Goal: Task Accomplishment & Management: Manage account settings

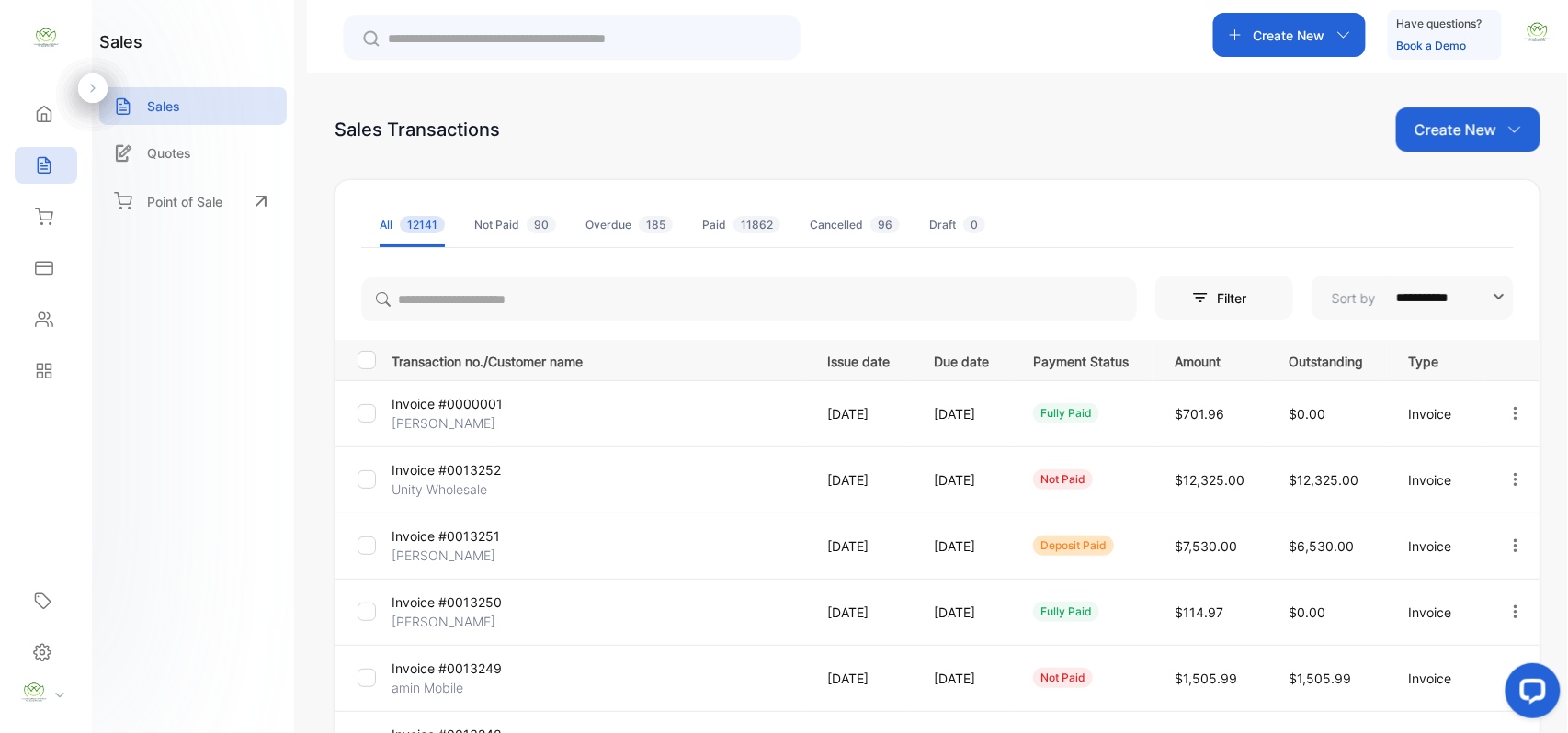
click at [442, 408] on p "Invoice #0000001" at bounding box center [460, 404] width 137 height 19
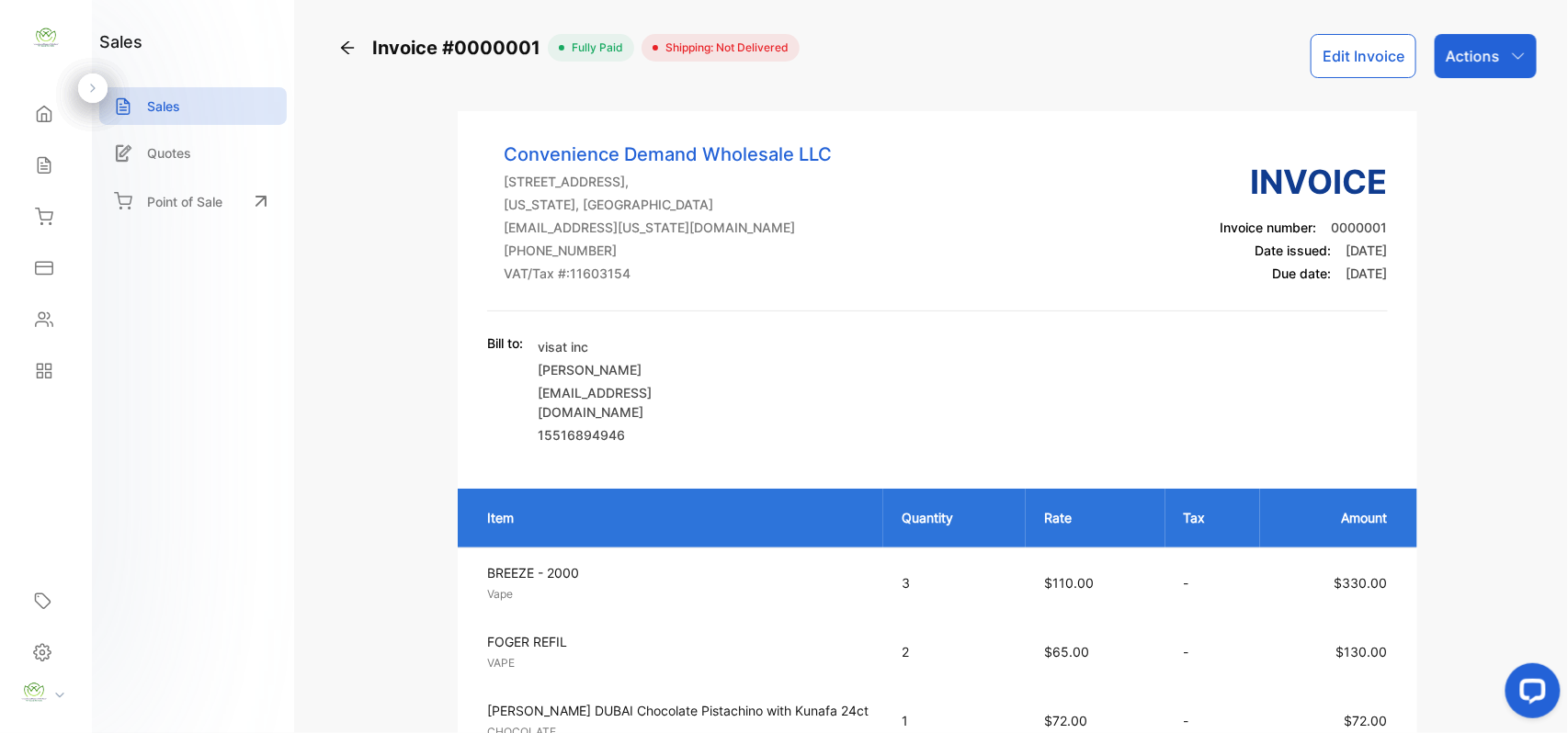
click at [1478, 66] on p "Actions" at bounding box center [1472, 55] width 54 height 22
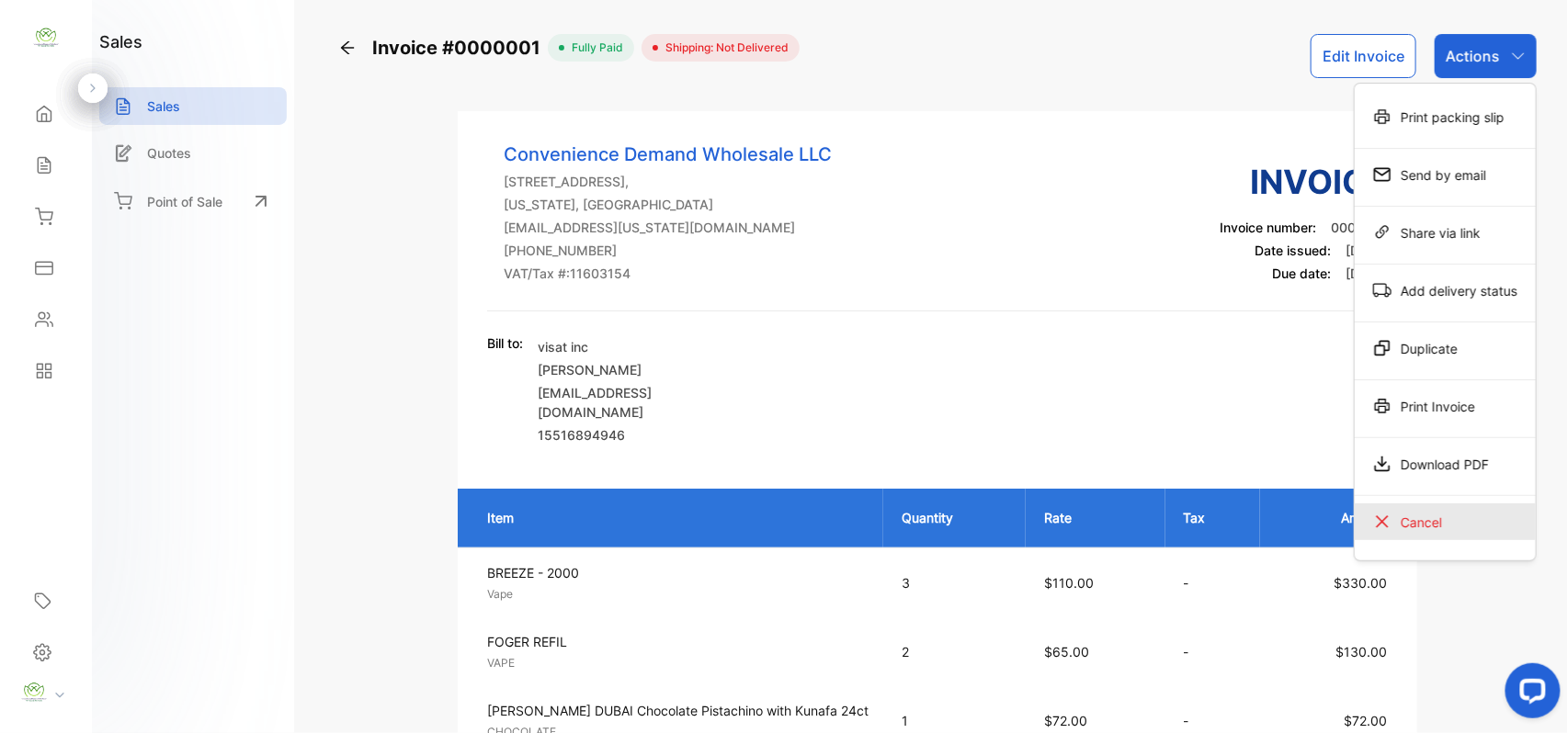
click at [1427, 522] on div "Cancel" at bounding box center [1445, 522] width 181 height 37
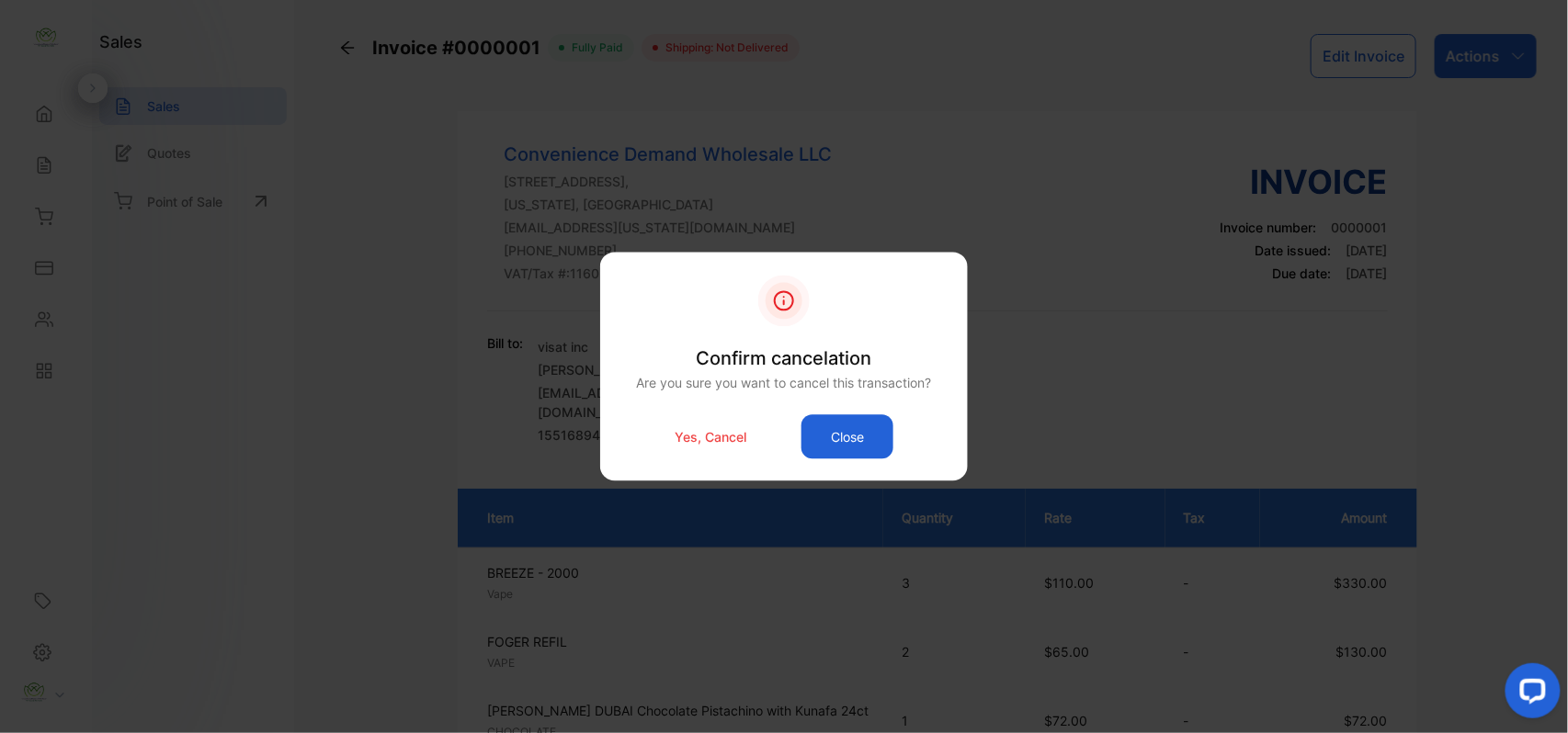
click at [700, 439] on p "Yes, Cancel" at bounding box center [710, 437] width 72 height 19
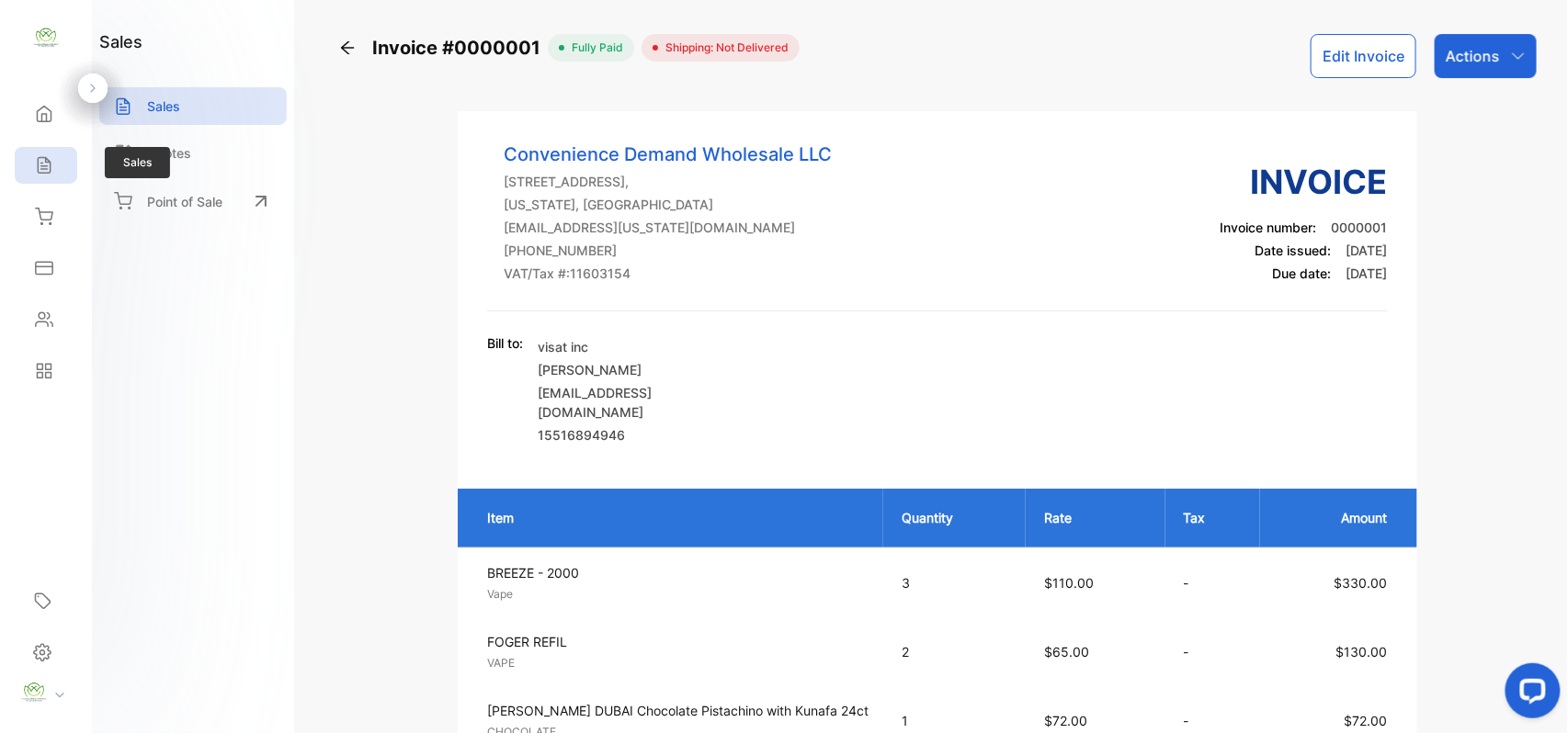
click at [70, 167] on div "Sales" at bounding box center [46, 165] width 63 height 37
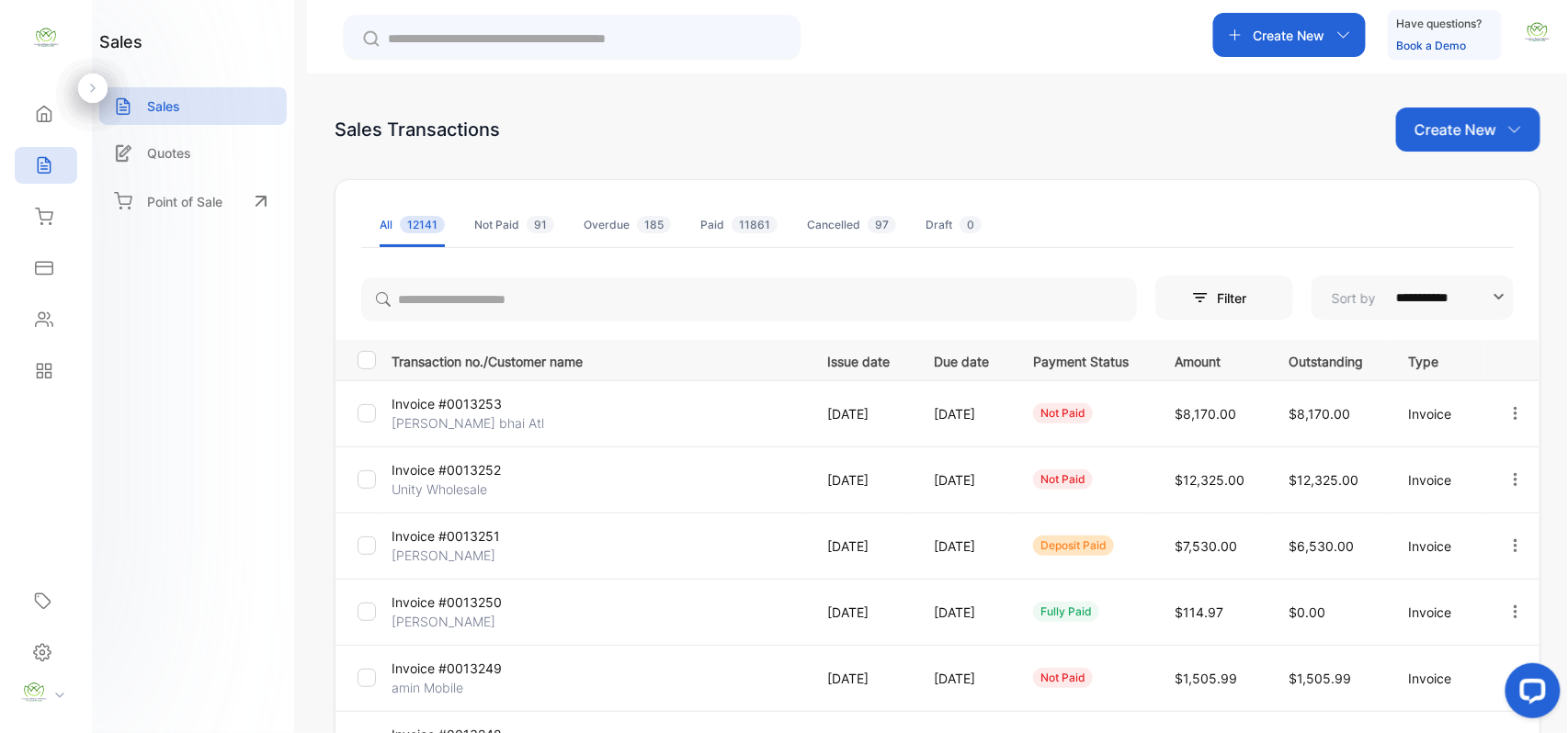
click at [1441, 134] on p "Create New" at bounding box center [1455, 129] width 82 height 22
click at [1449, 184] on span "Invoice" at bounding box center [1471, 191] width 44 height 19
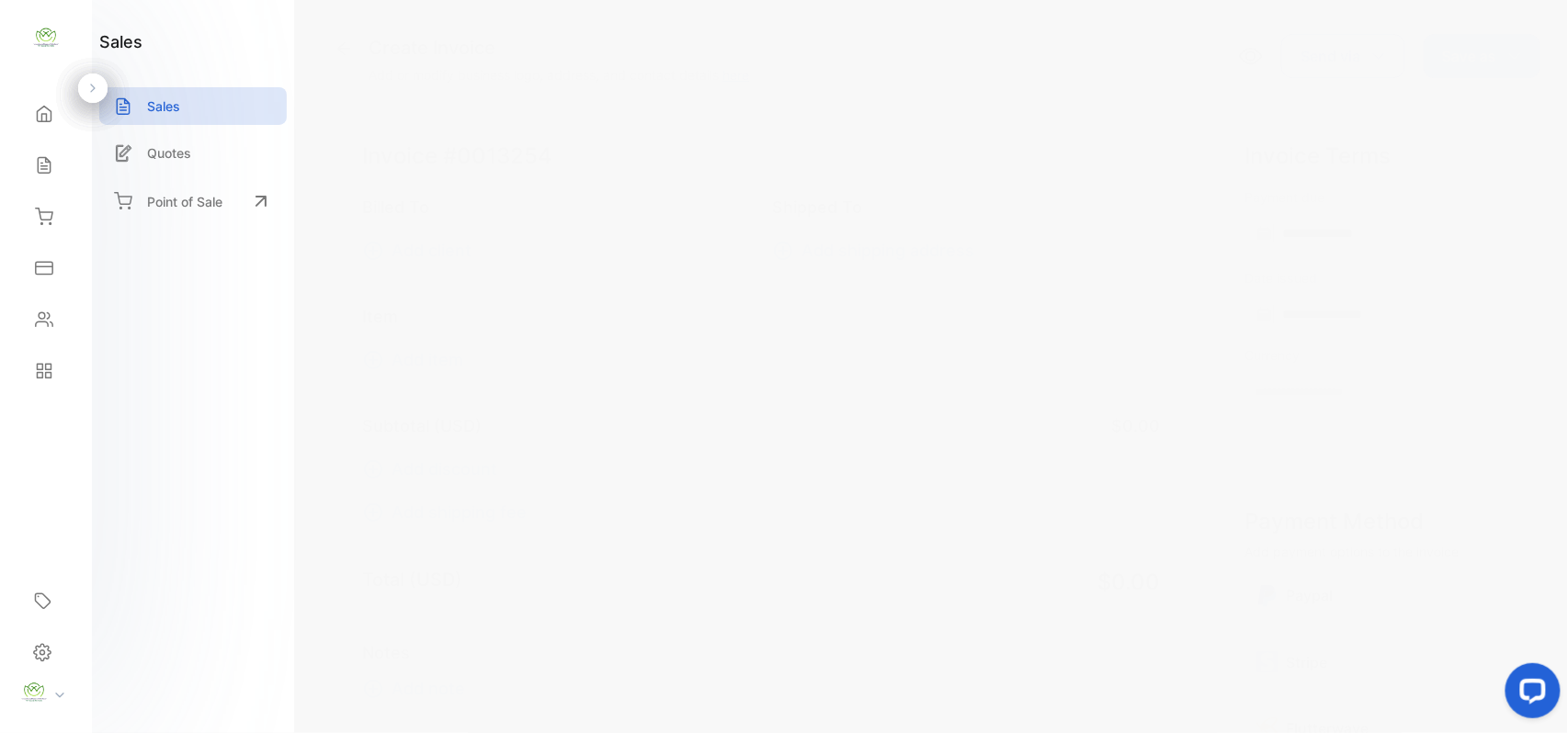
type input "**********"
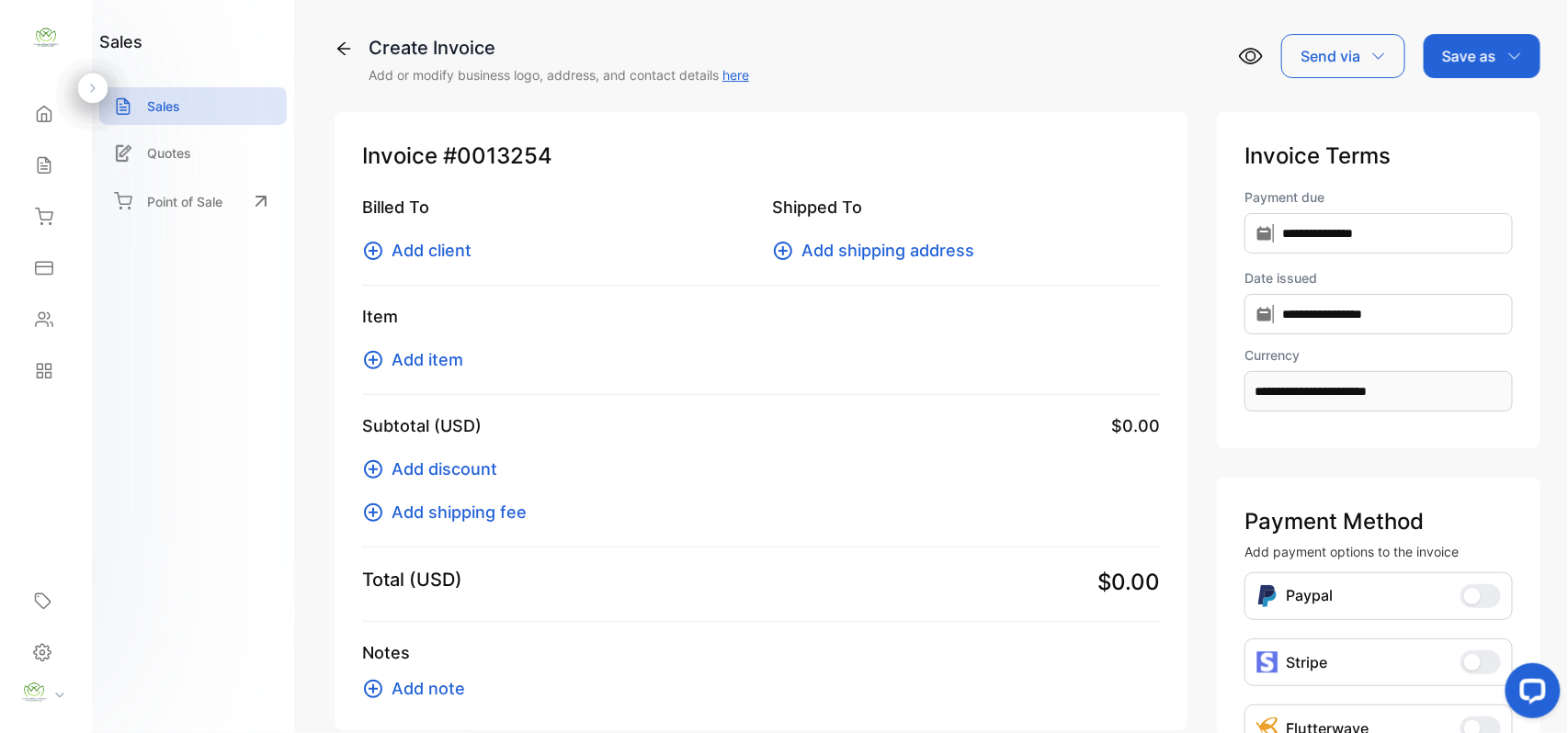
click at [423, 243] on span "Add client" at bounding box center [431, 250] width 80 height 25
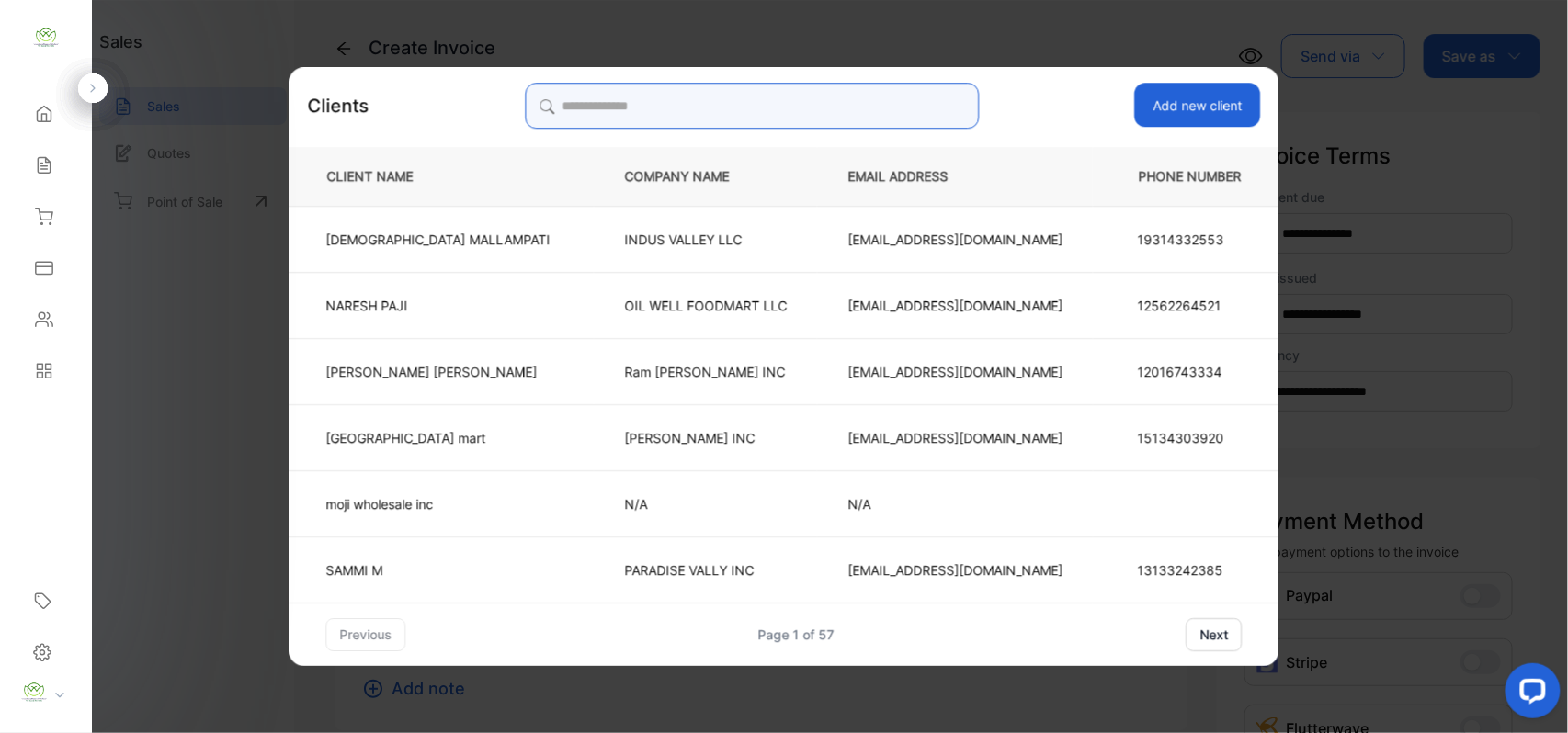
click at [643, 110] on input "search" at bounding box center [751, 105] width 454 height 46
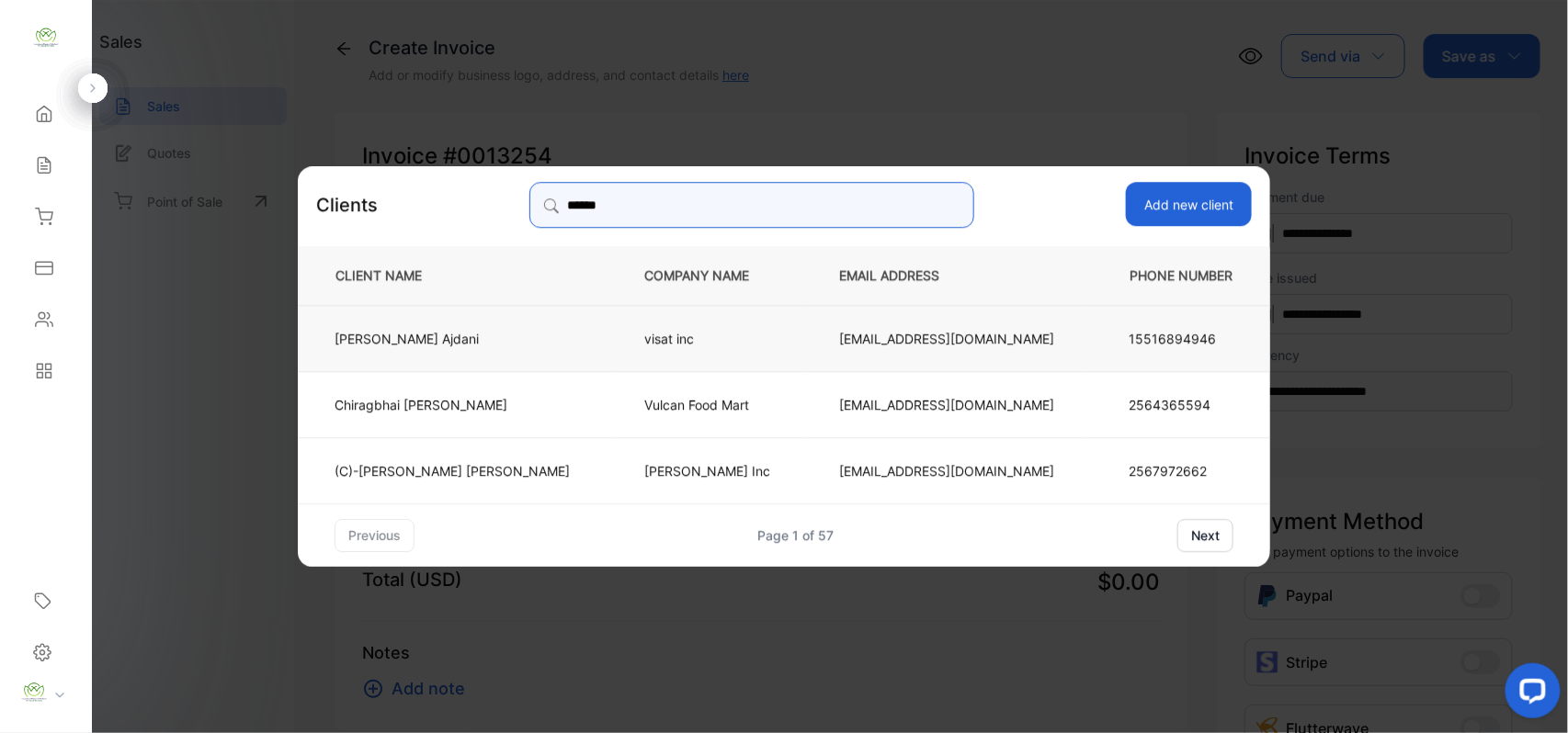
type input "******"
click at [558, 325] on td "[PERSON_NAME]" at bounding box center [455, 338] width 316 height 66
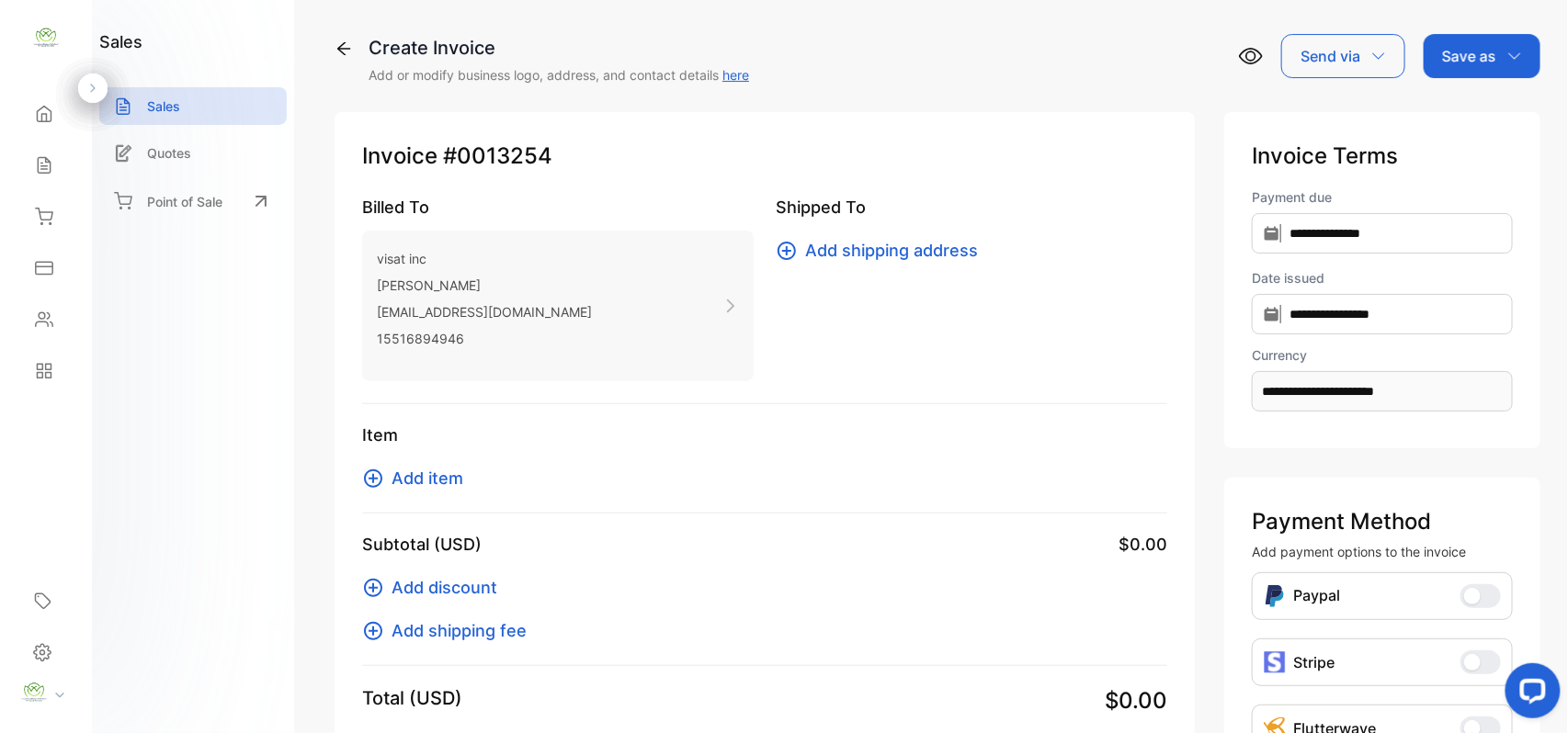
click at [419, 480] on span "Add item" at bounding box center [428, 478] width 72 height 25
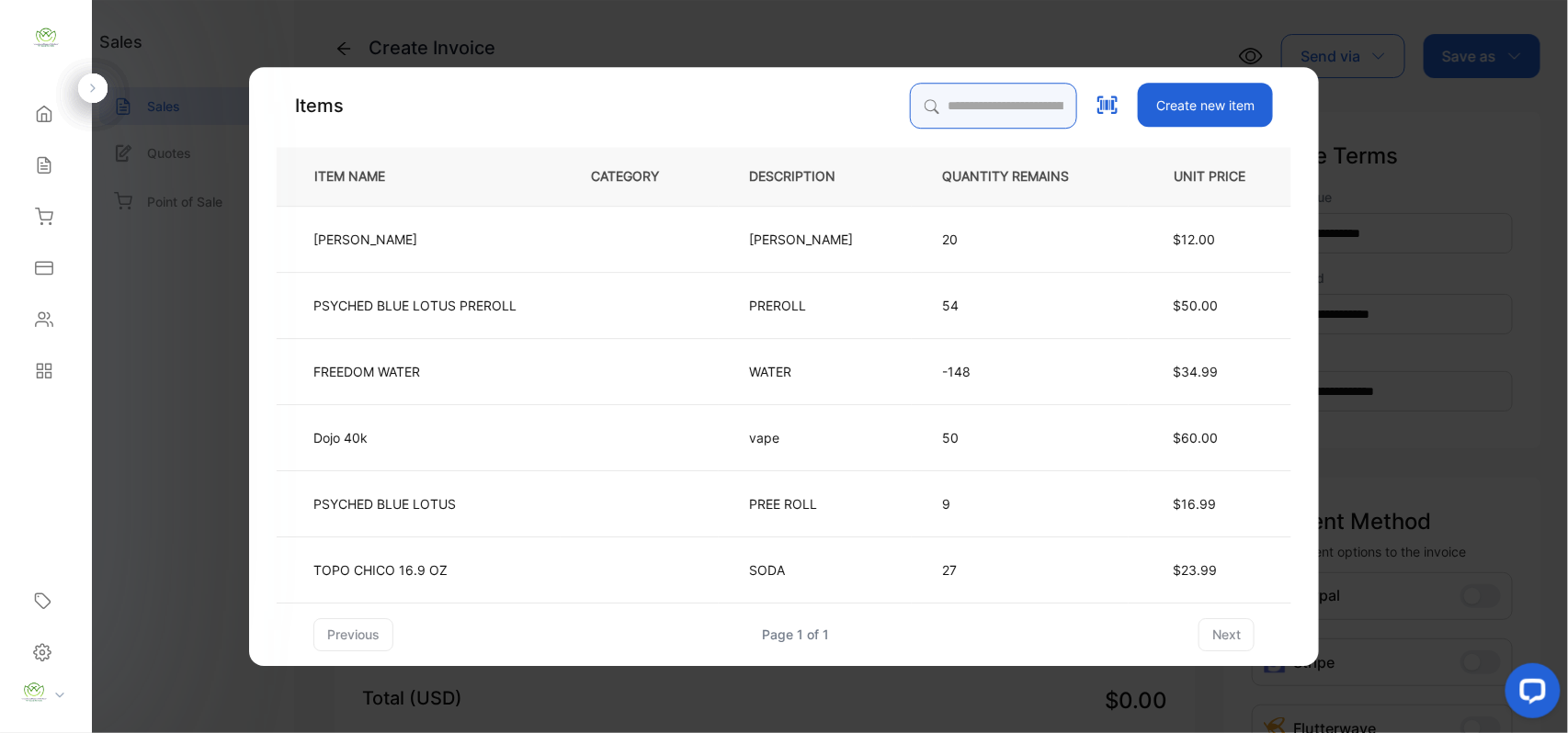
click at [935, 111] on input "search" at bounding box center [994, 105] width 167 height 46
type input "******"
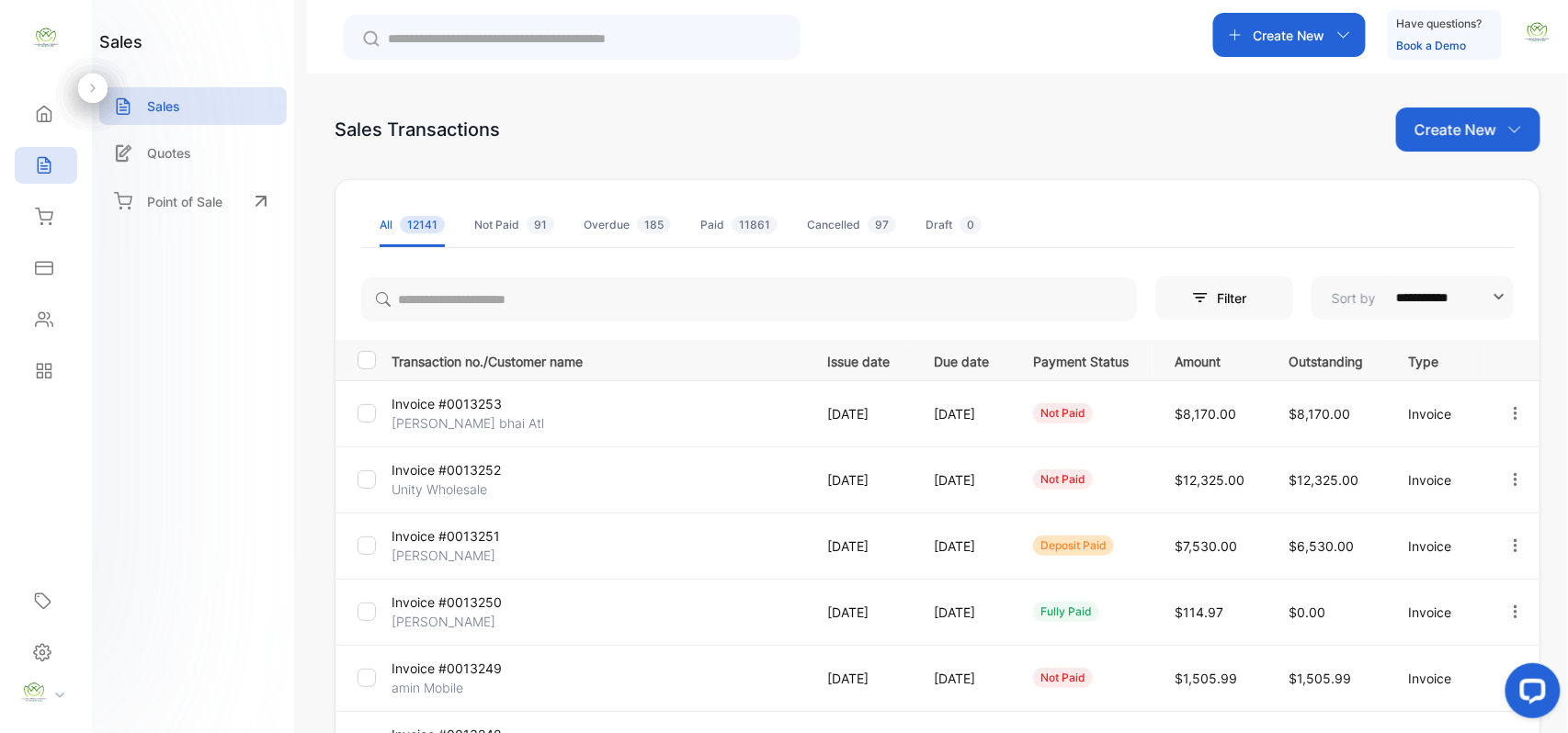
click at [1453, 136] on p "Create New" at bounding box center [1455, 129] width 82 height 22
click at [1449, 184] on span "Invoice" at bounding box center [1471, 191] width 44 height 19
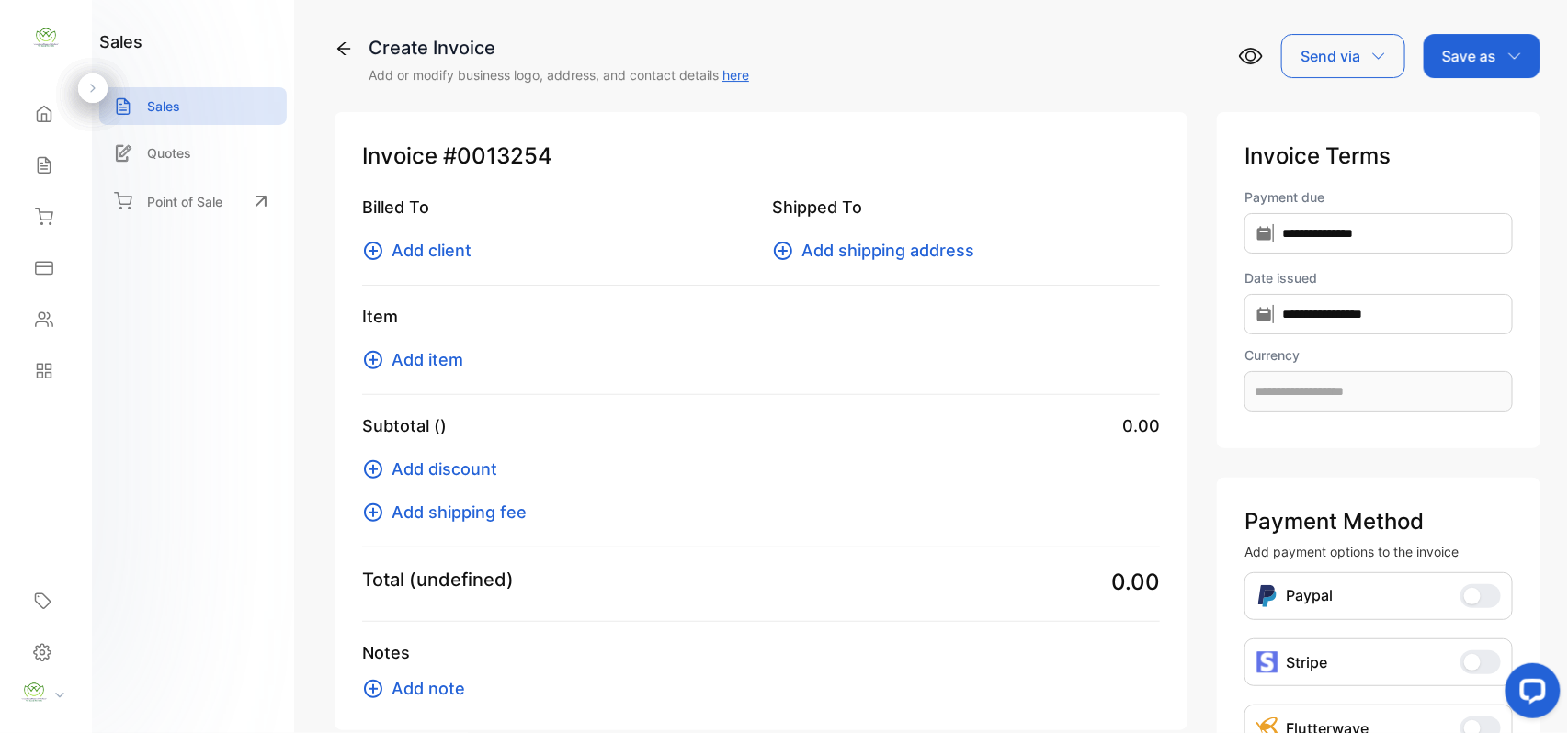
type input "**********"
click at [471, 248] on button "Add client" at bounding box center [422, 250] width 120 height 25
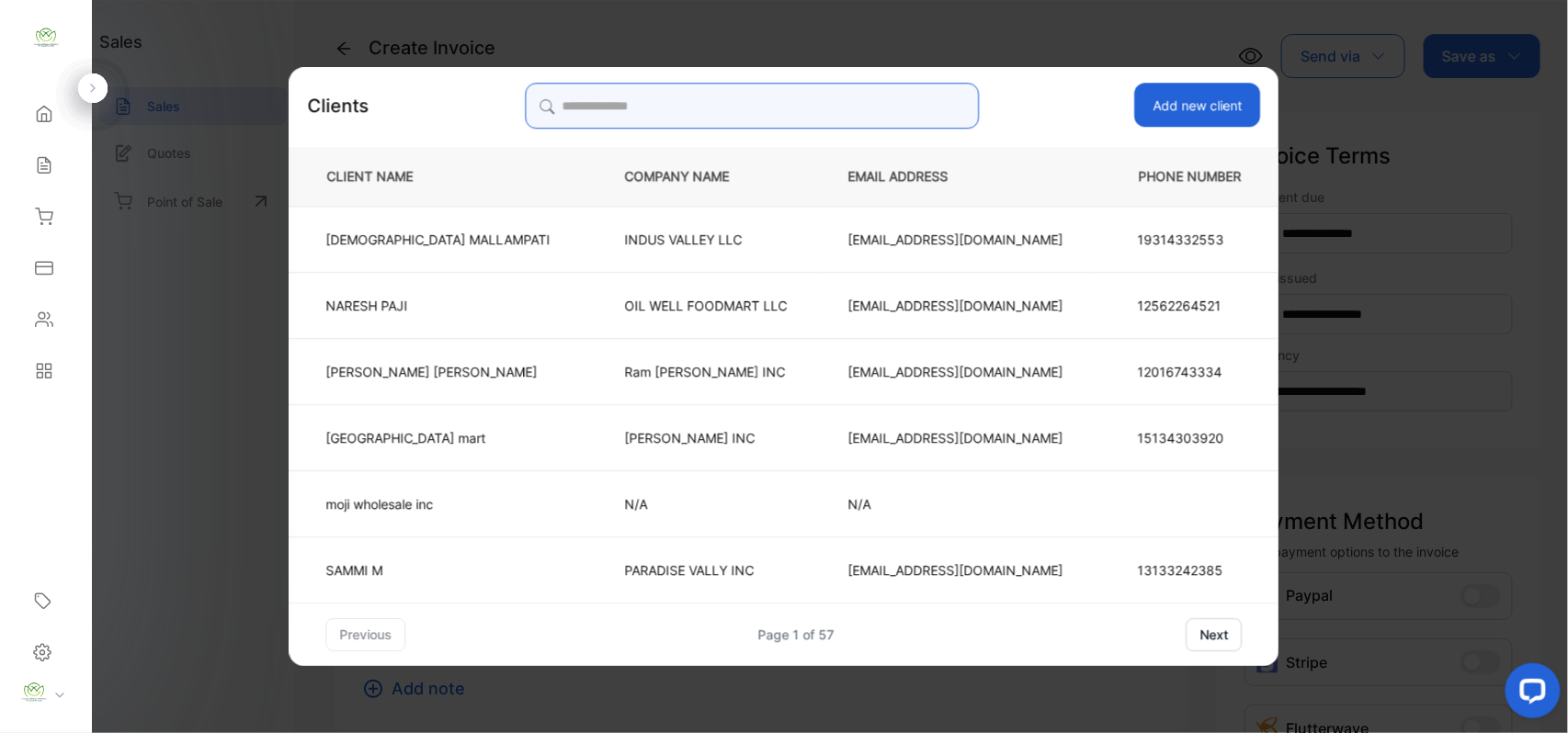
click at [762, 100] on input "search" at bounding box center [751, 105] width 454 height 46
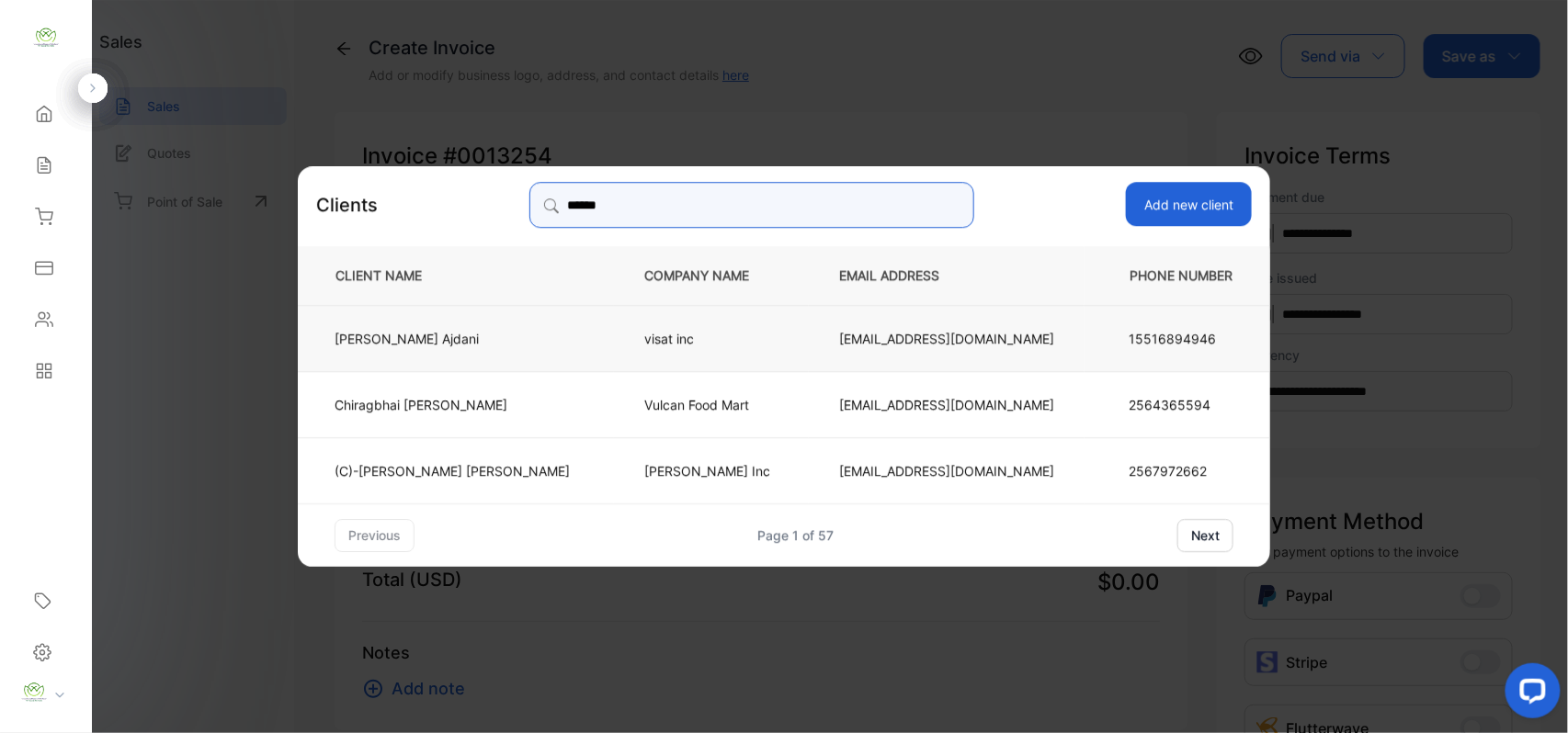
type input "******"
click at [523, 327] on td "[PERSON_NAME]" at bounding box center [455, 338] width 316 height 66
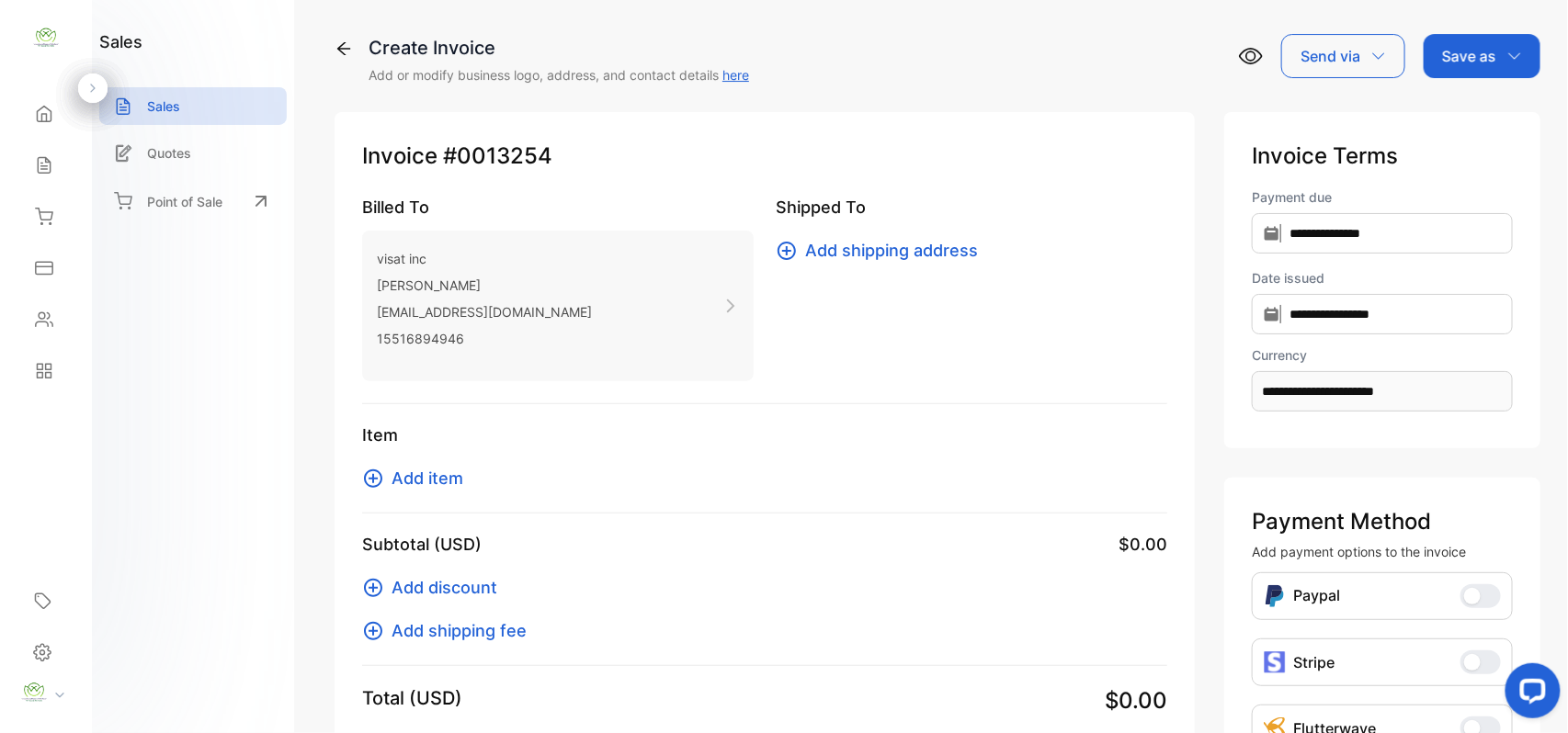
click at [427, 490] on span "Add item" at bounding box center [428, 478] width 72 height 25
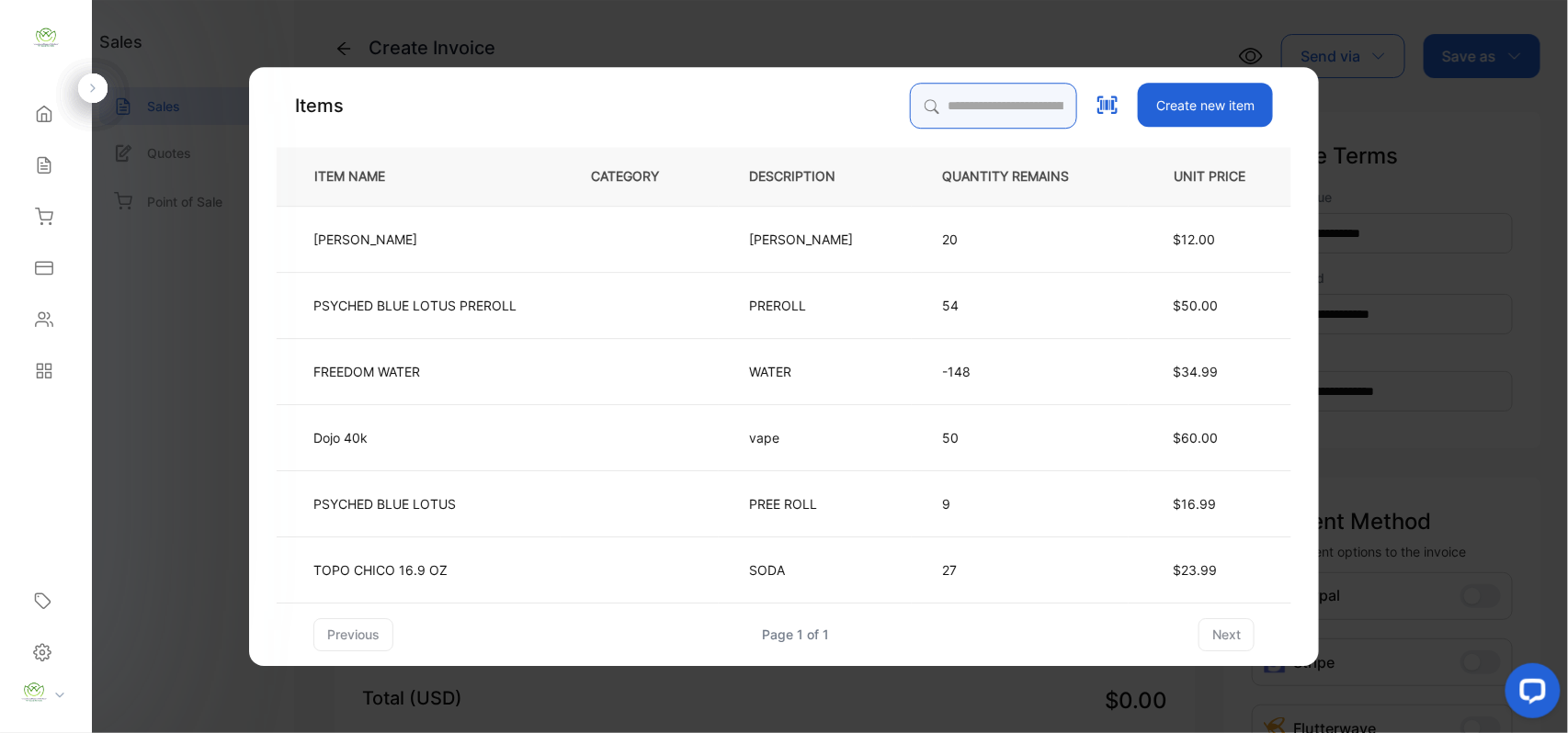
click at [919, 114] on input "search" at bounding box center [994, 105] width 167 height 46
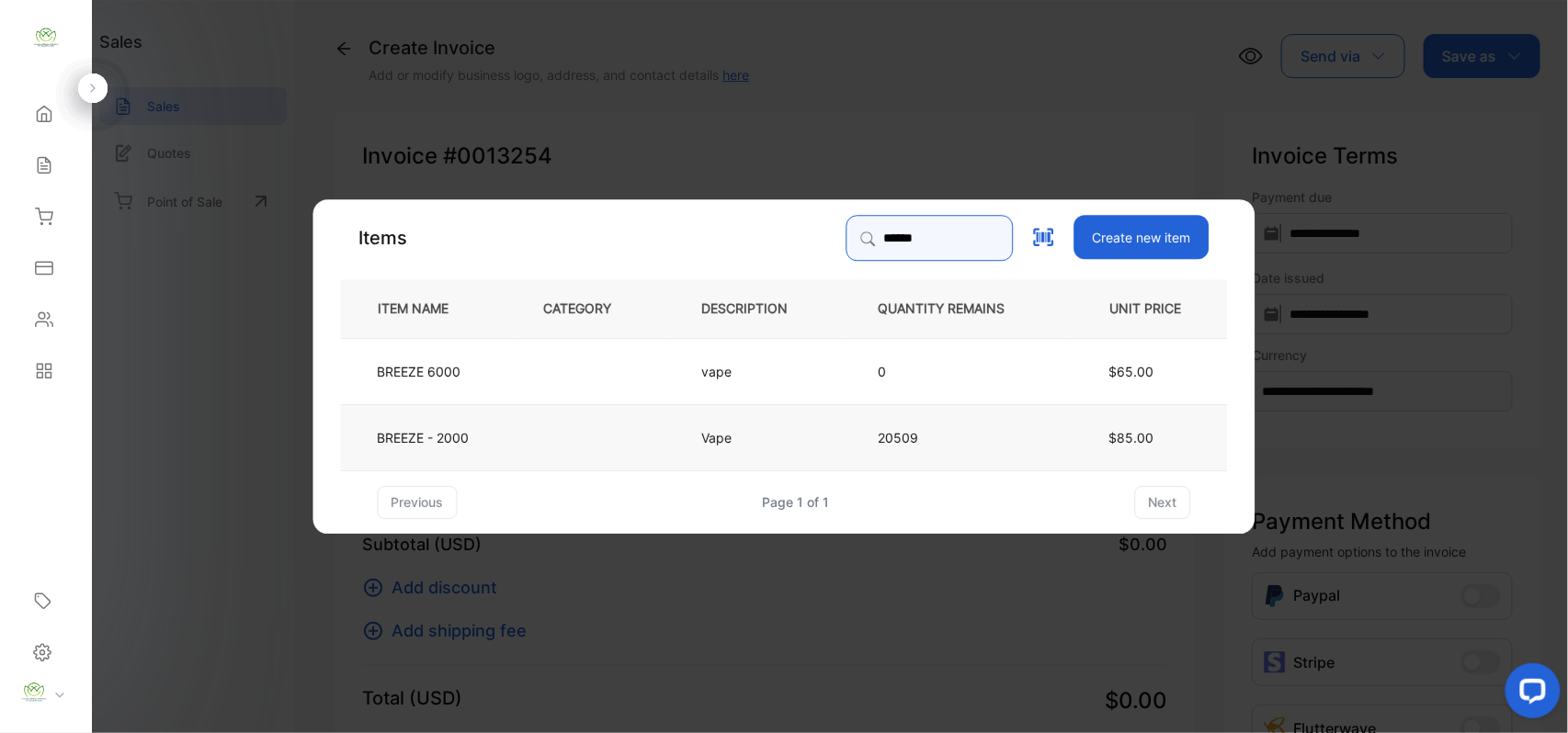
type input "******"
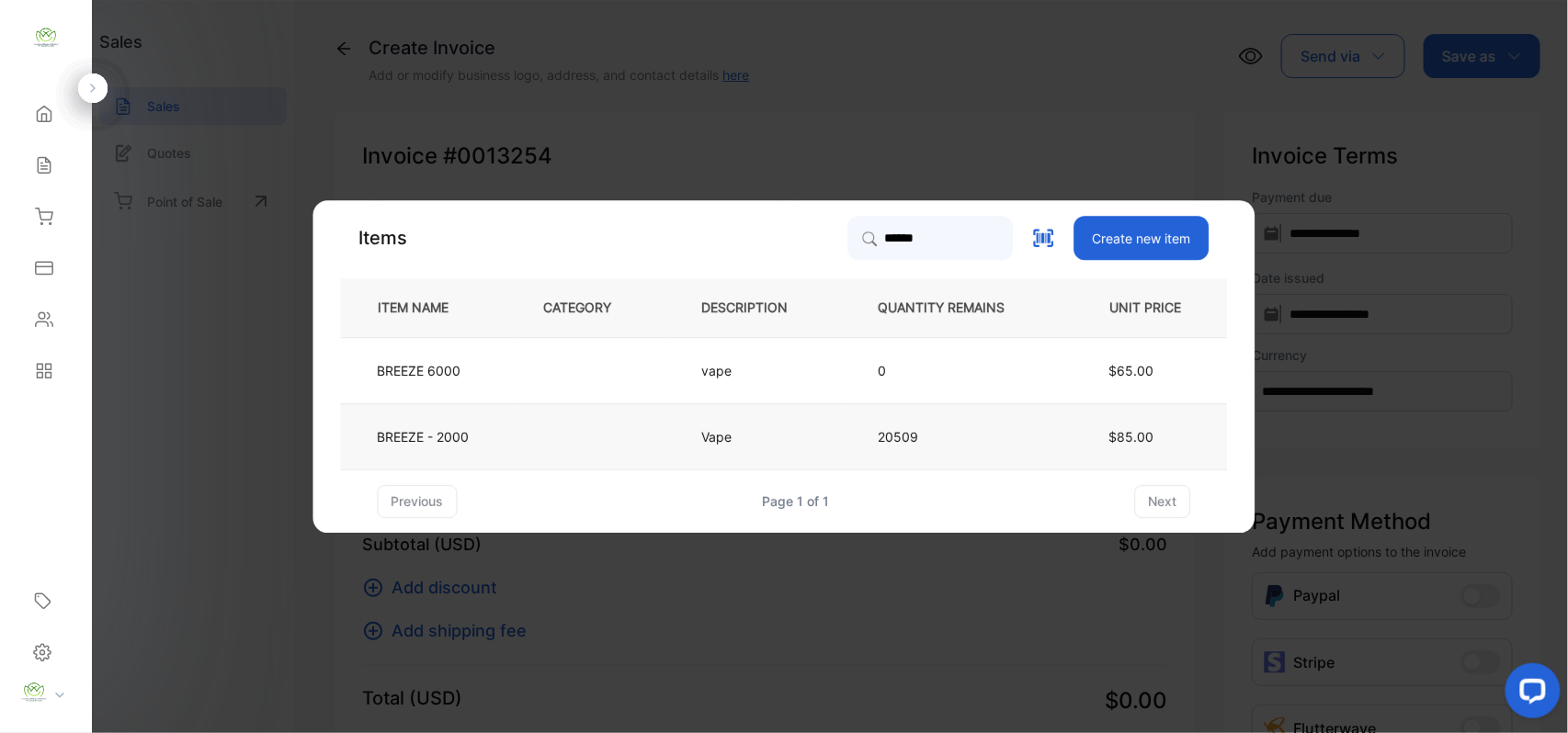
drag, startPoint x: 578, startPoint y: 443, endPoint x: 588, endPoint y: 446, distance: 10.4
click at [588, 446] on td at bounding box center [593, 437] width 158 height 66
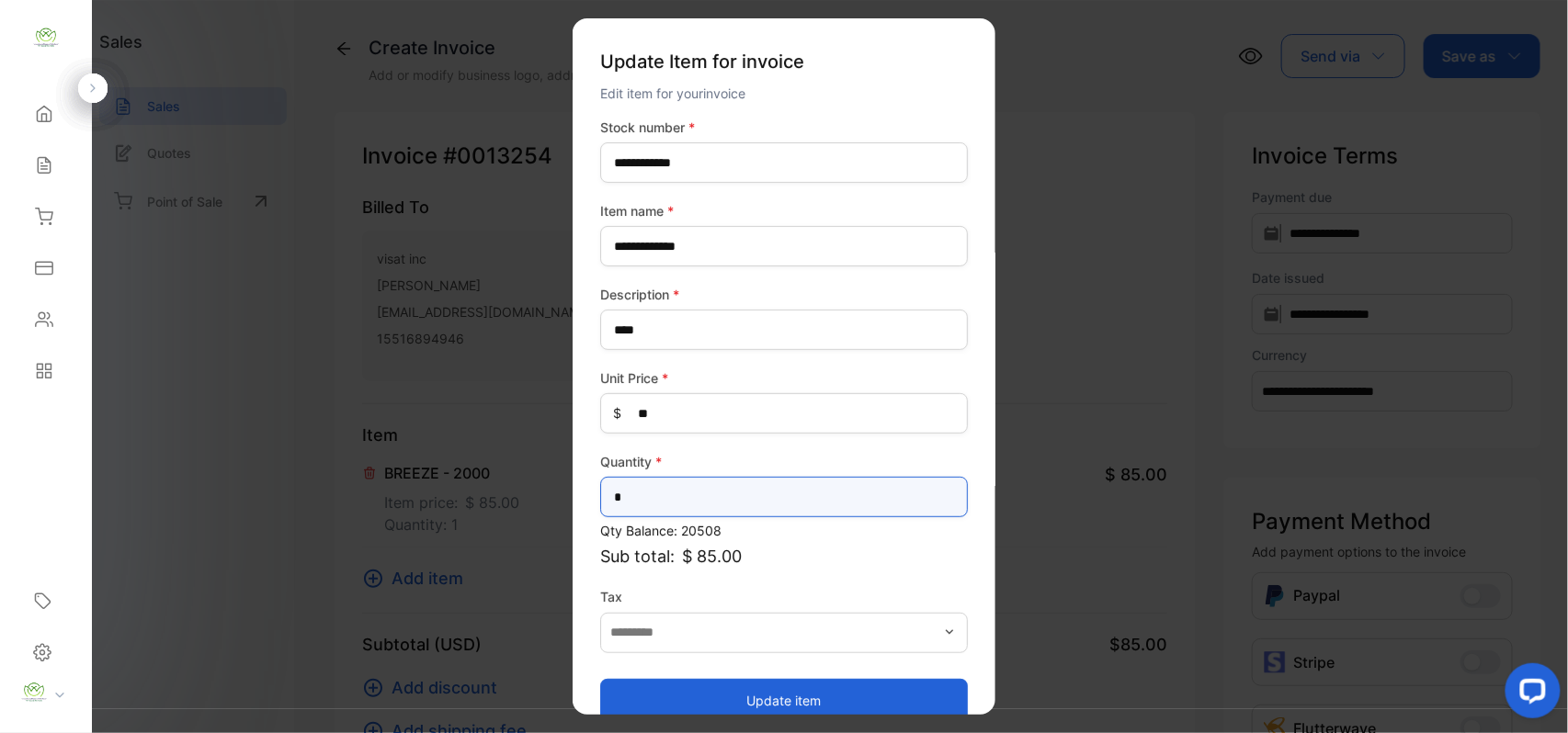
click at [773, 504] on input "*" at bounding box center [784, 497] width 368 height 41
type input "*"
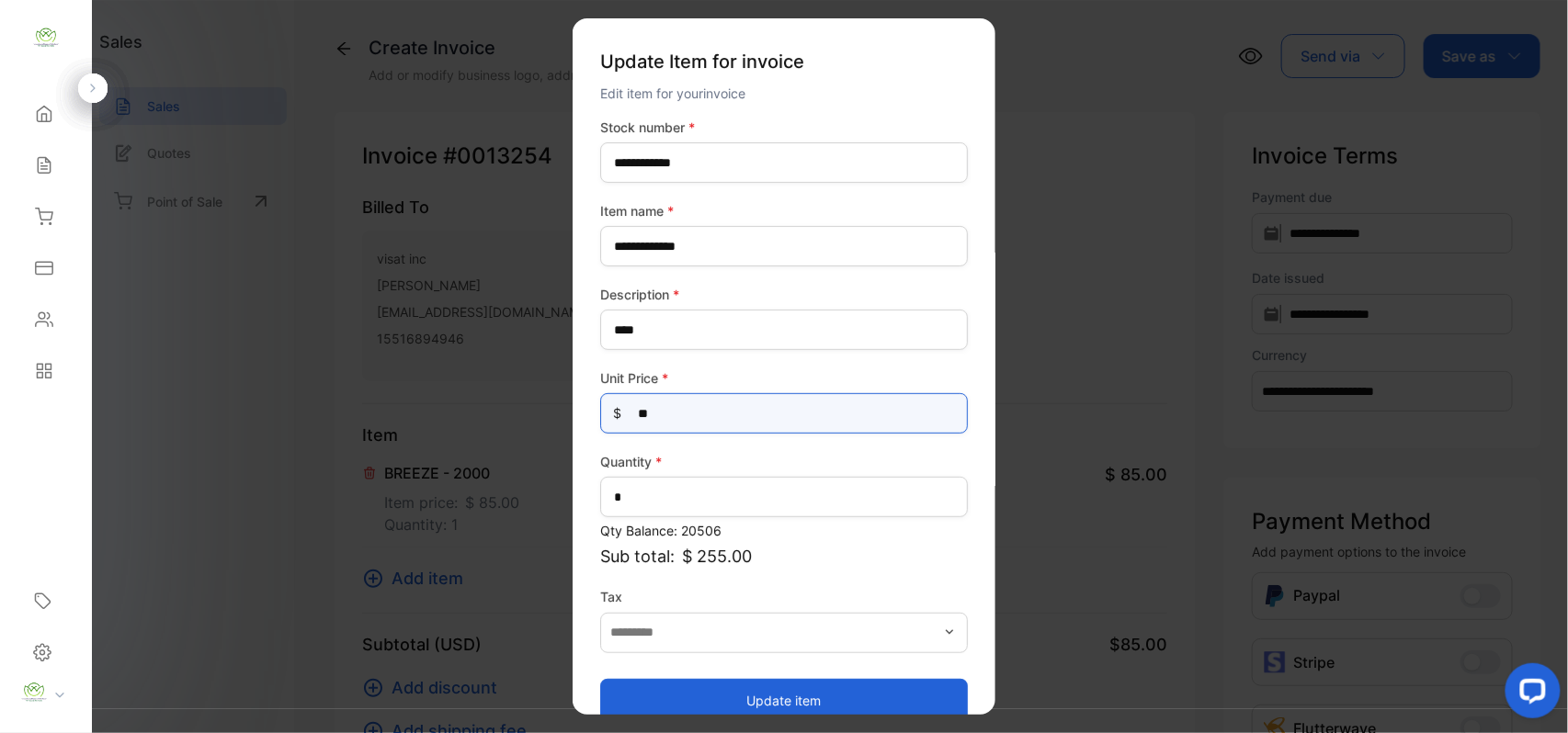
drag, startPoint x: 689, startPoint y: 403, endPoint x: 674, endPoint y: 427, distance: 28.3
click at [674, 424] on Price-inputprice "**" at bounding box center [784, 413] width 368 height 41
type Price-inputprice "*"
type Price-inputprice "***"
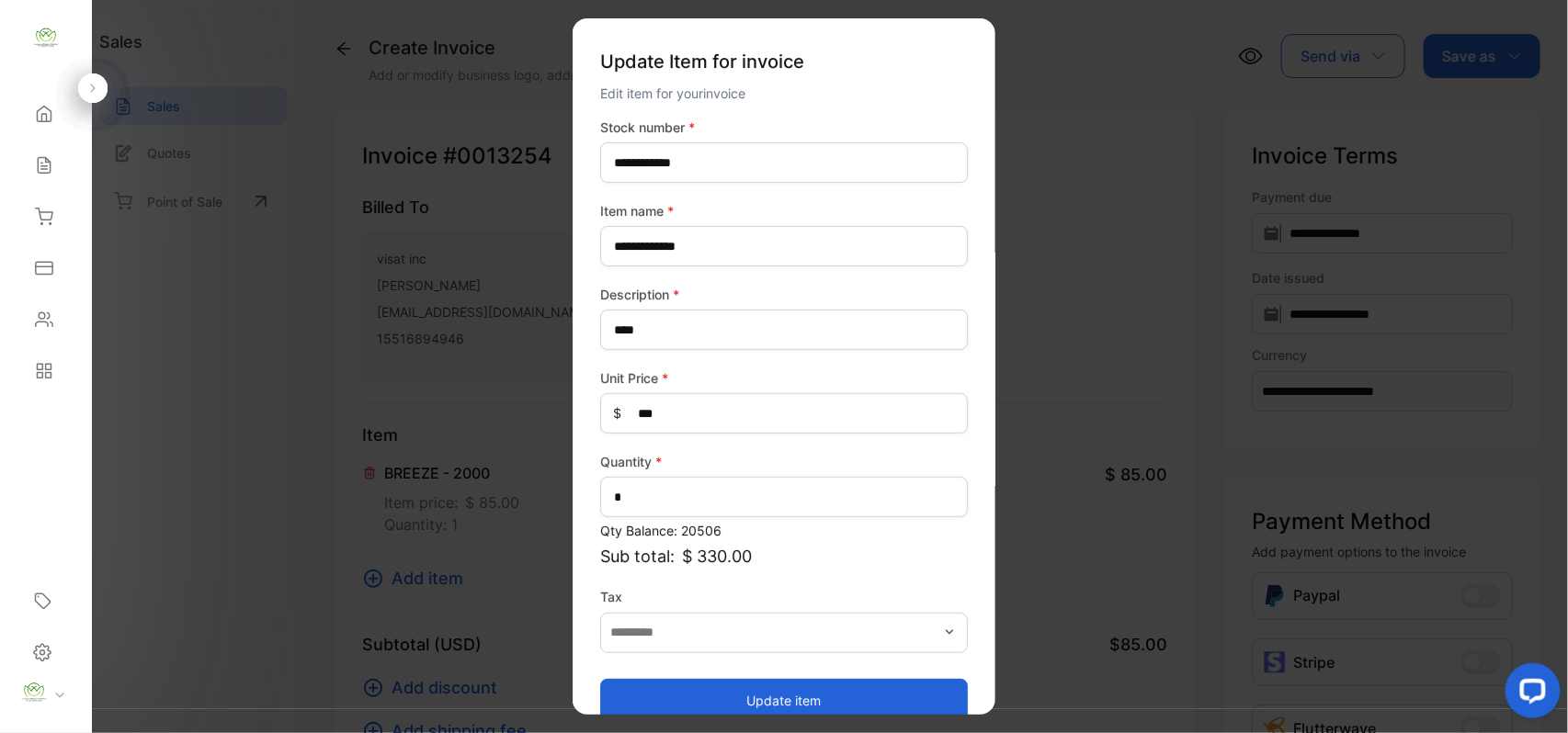
click at [676, 697] on button "Update item" at bounding box center [784, 700] width 368 height 45
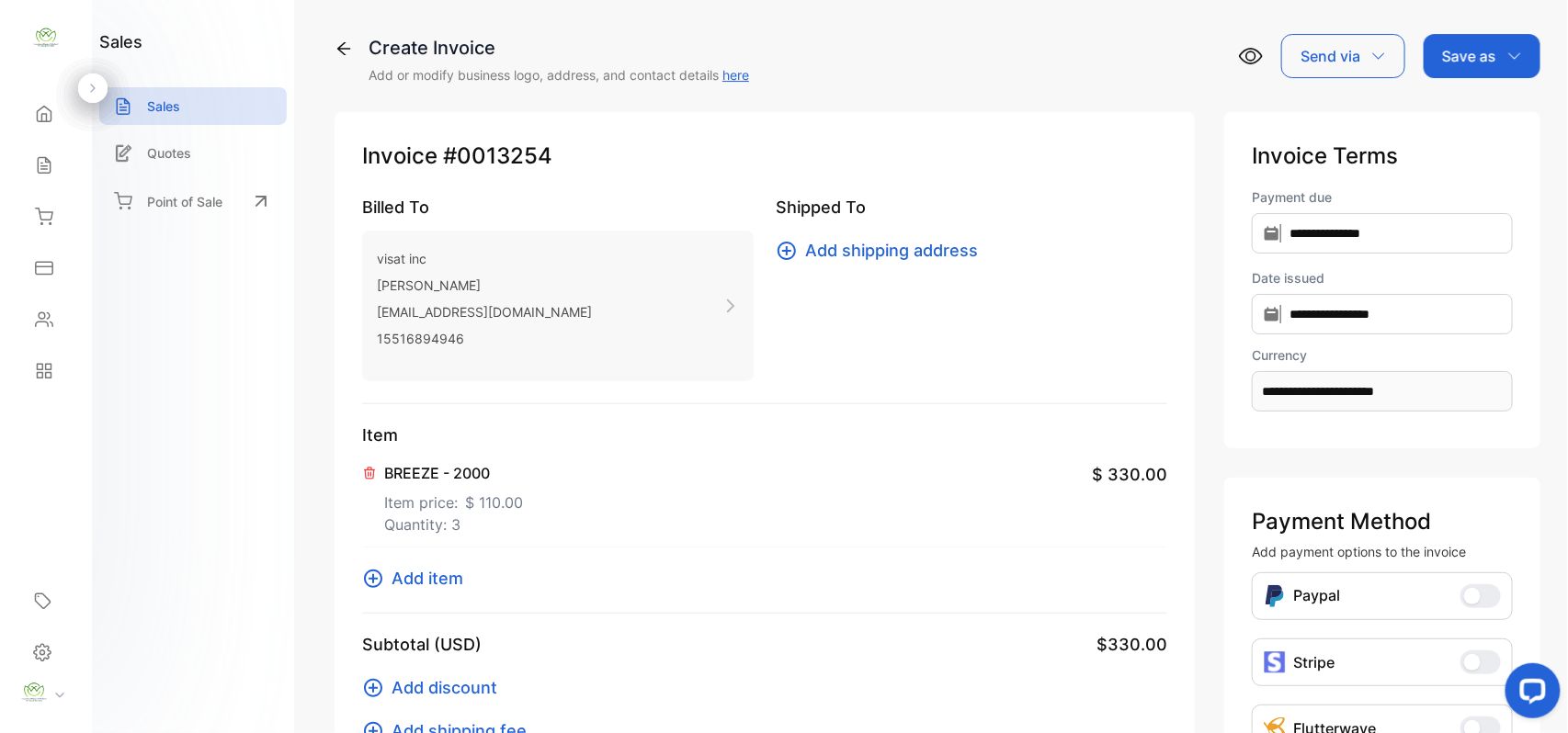
click at [441, 584] on span "Add item" at bounding box center [428, 578] width 72 height 25
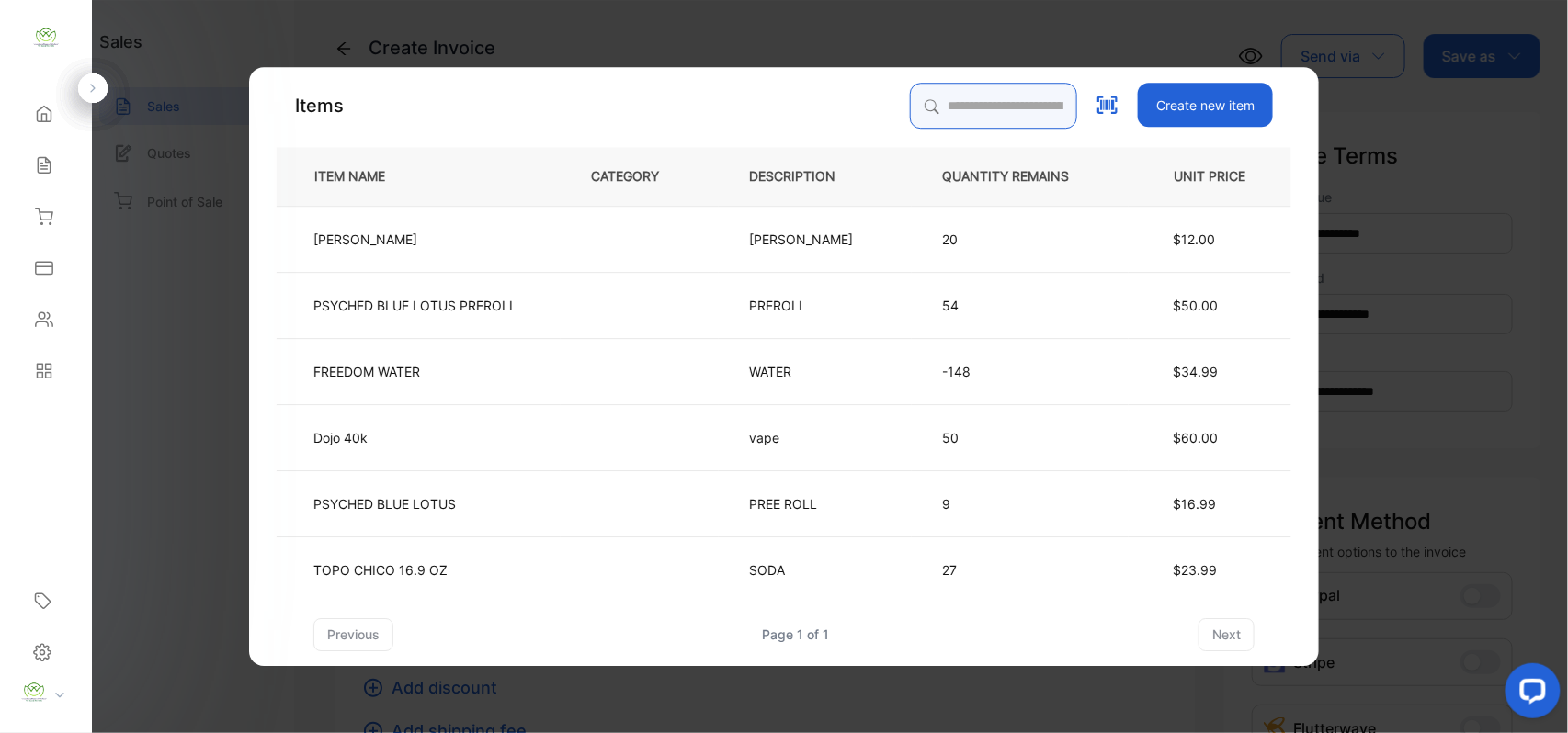
click at [922, 111] on input "search" at bounding box center [994, 105] width 167 height 46
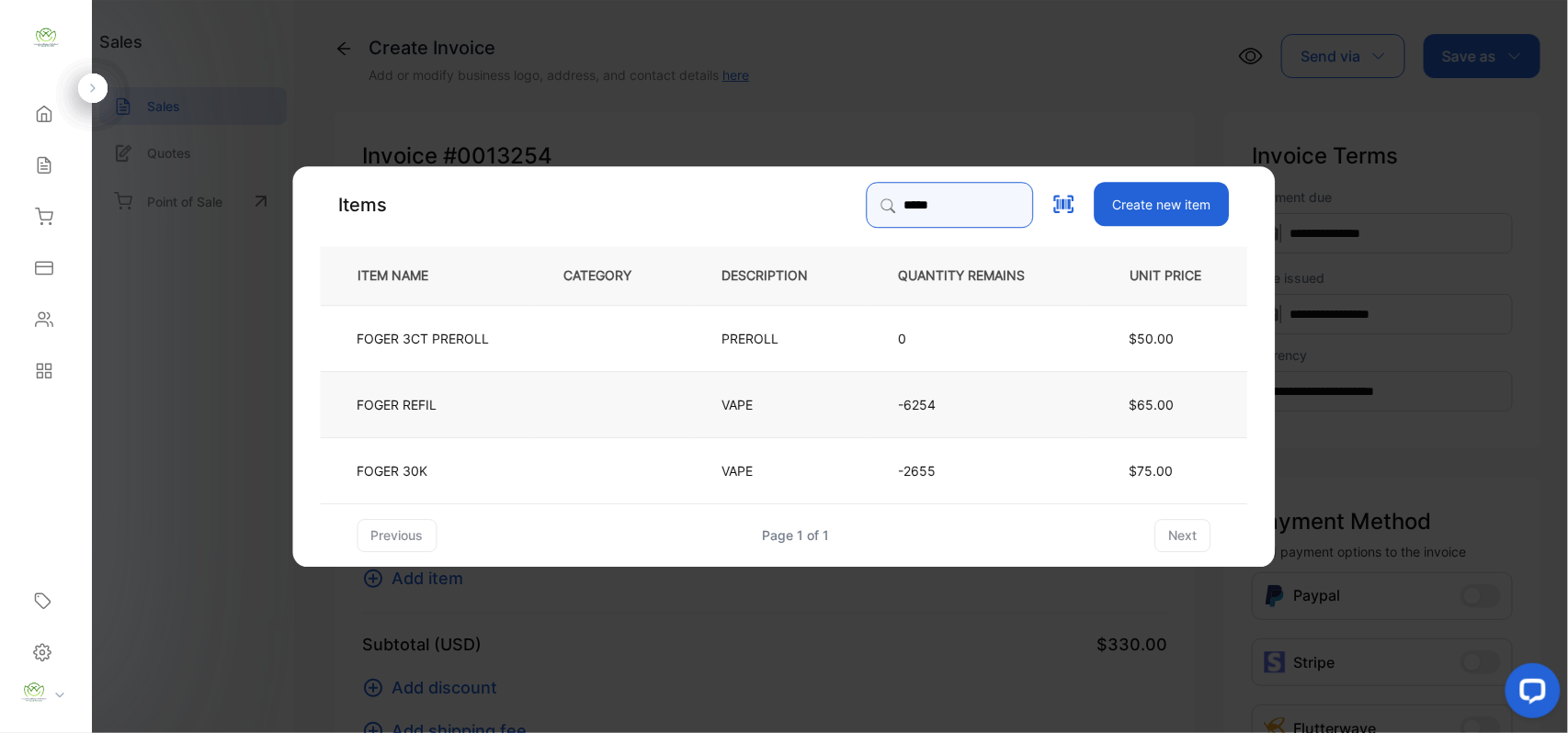
type input "*****"
click at [479, 409] on td "FOGER REFIL" at bounding box center [427, 404] width 213 height 66
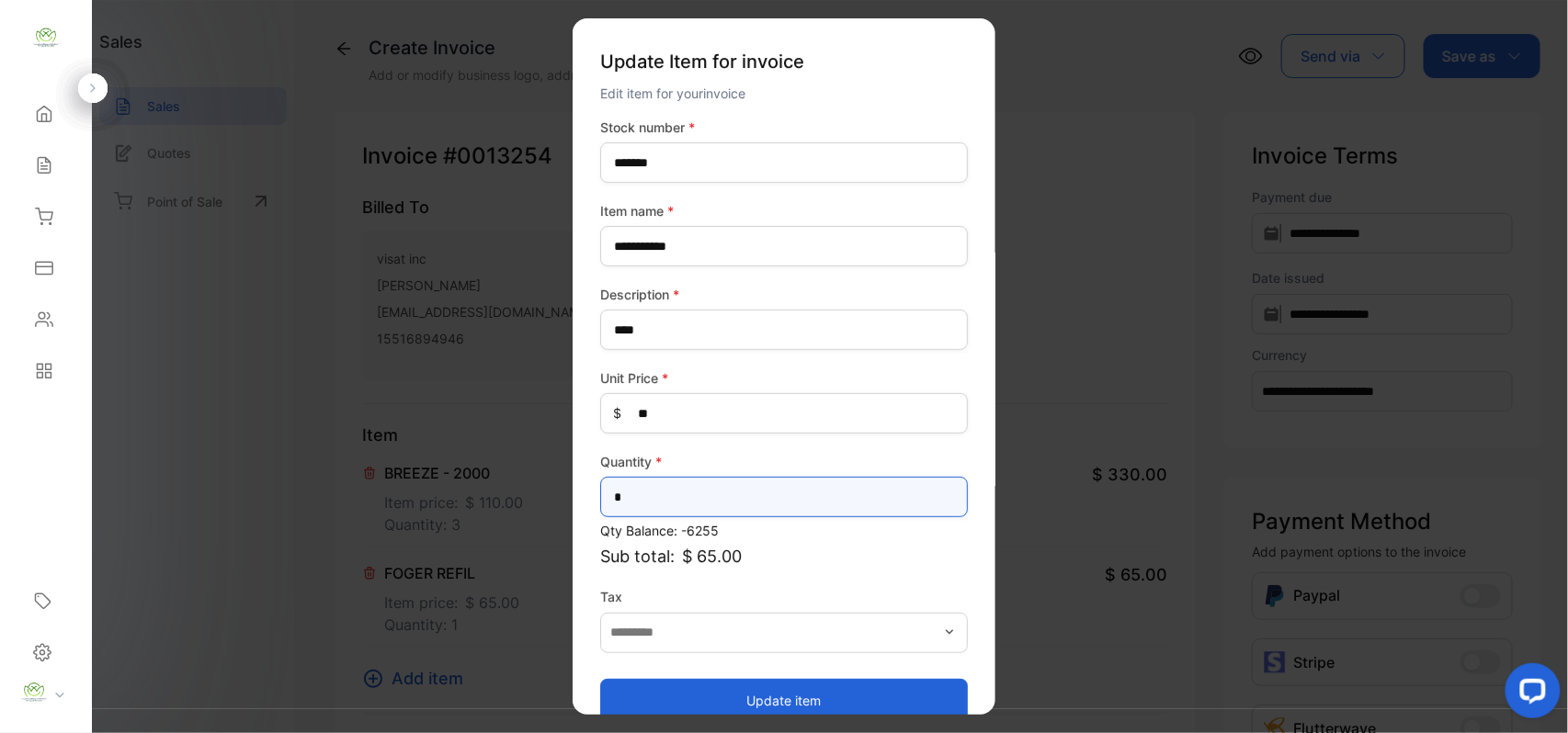
click at [726, 489] on input "*" at bounding box center [784, 497] width 368 height 41
type input "*"
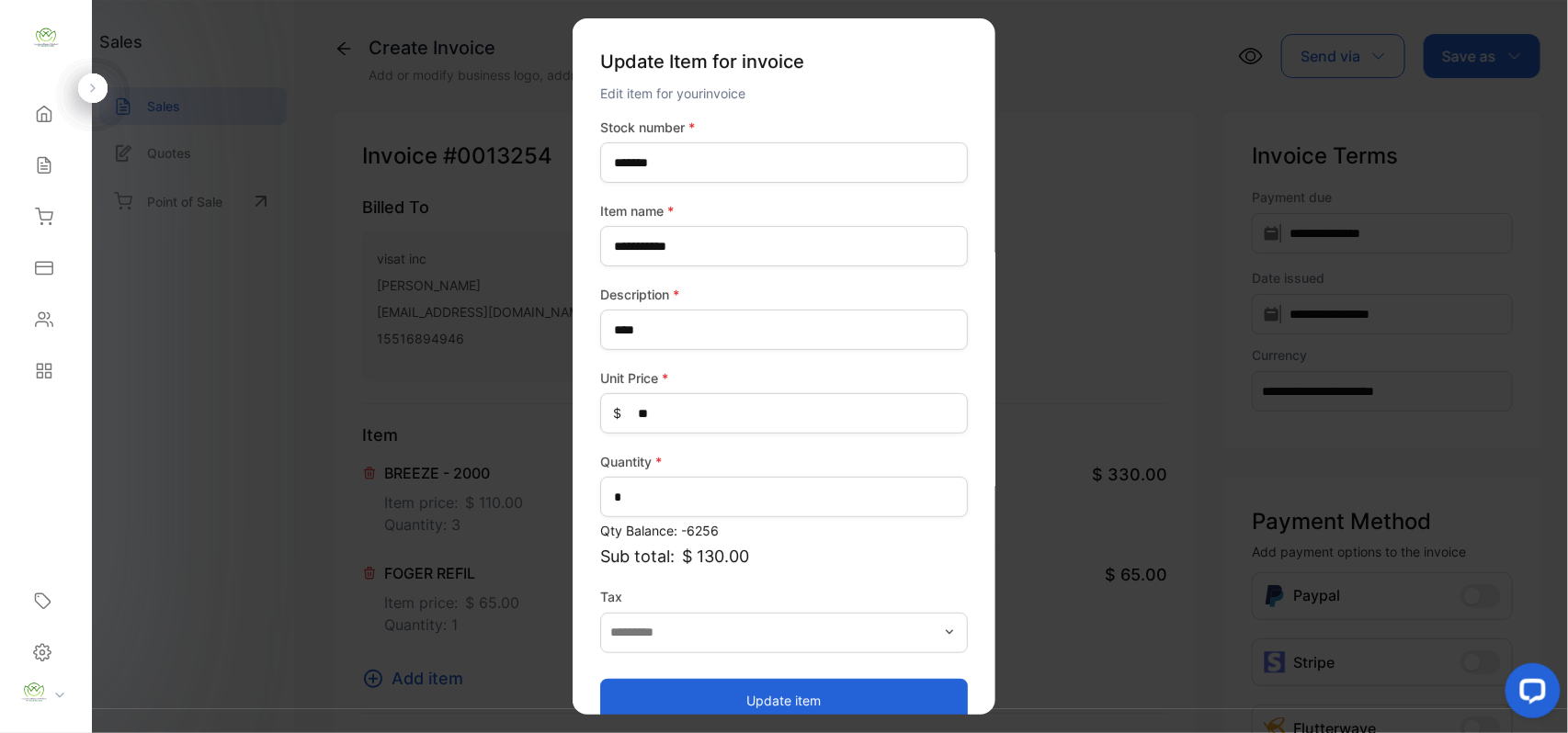
drag, startPoint x: 747, startPoint y: 696, endPoint x: 713, endPoint y: 686, distance: 35.4
click at [740, 699] on button "Update item" at bounding box center [784, 700] width 368 height 45
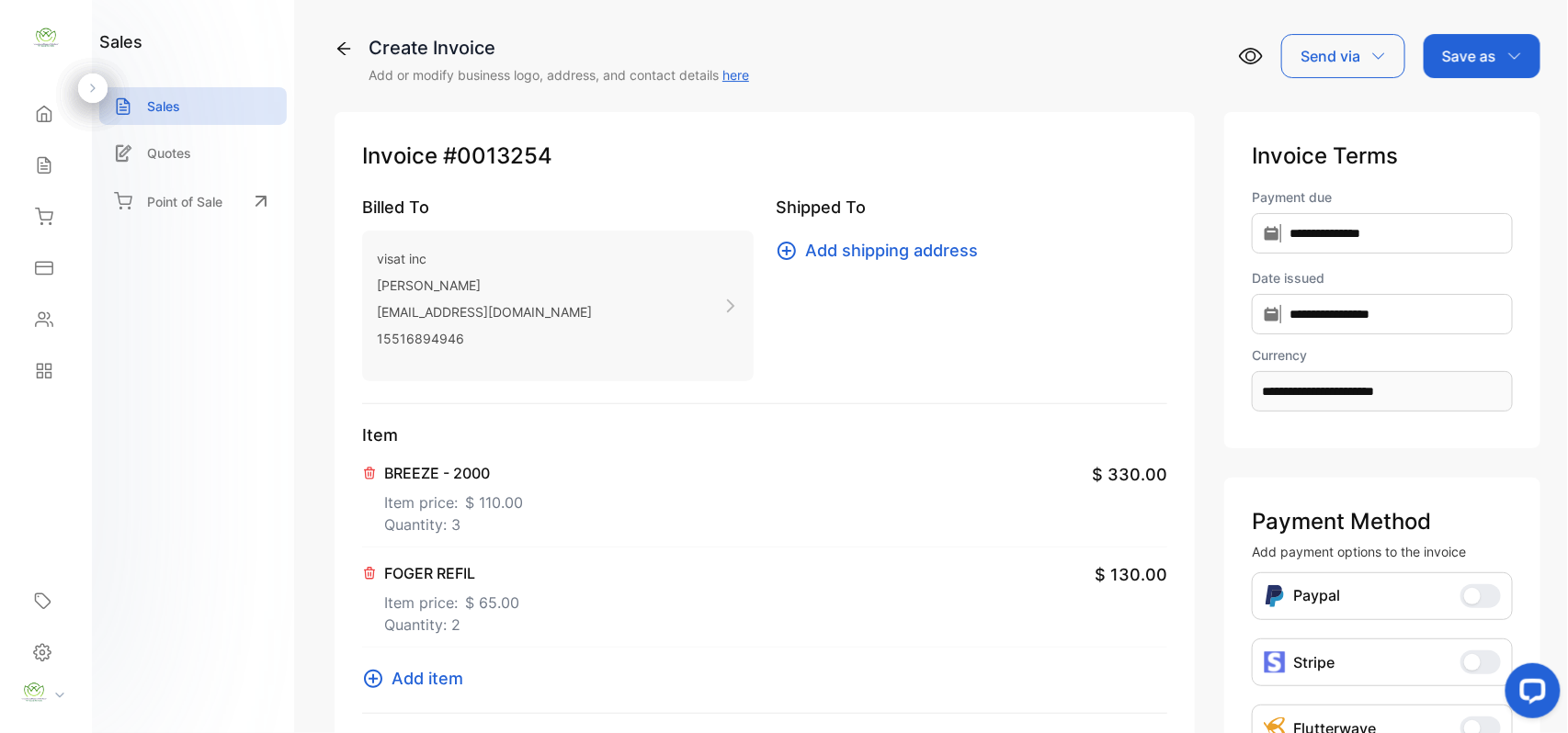
click at [427, 671] on span "Add item" at bounding box center [428, 679] width 72 height 25
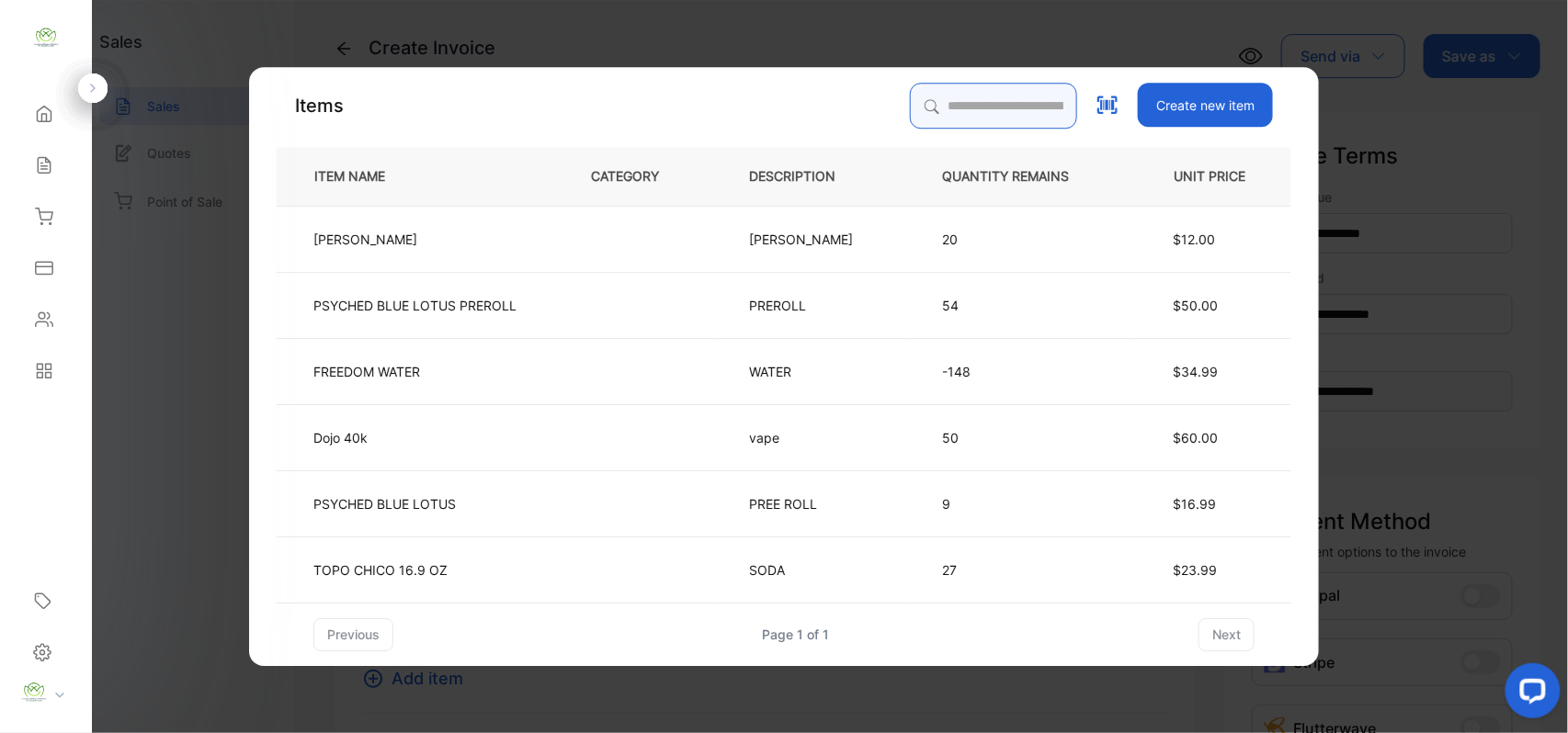
click at [1011, 100] on input "search" at bounding box center [994, 105] width 167 height 46
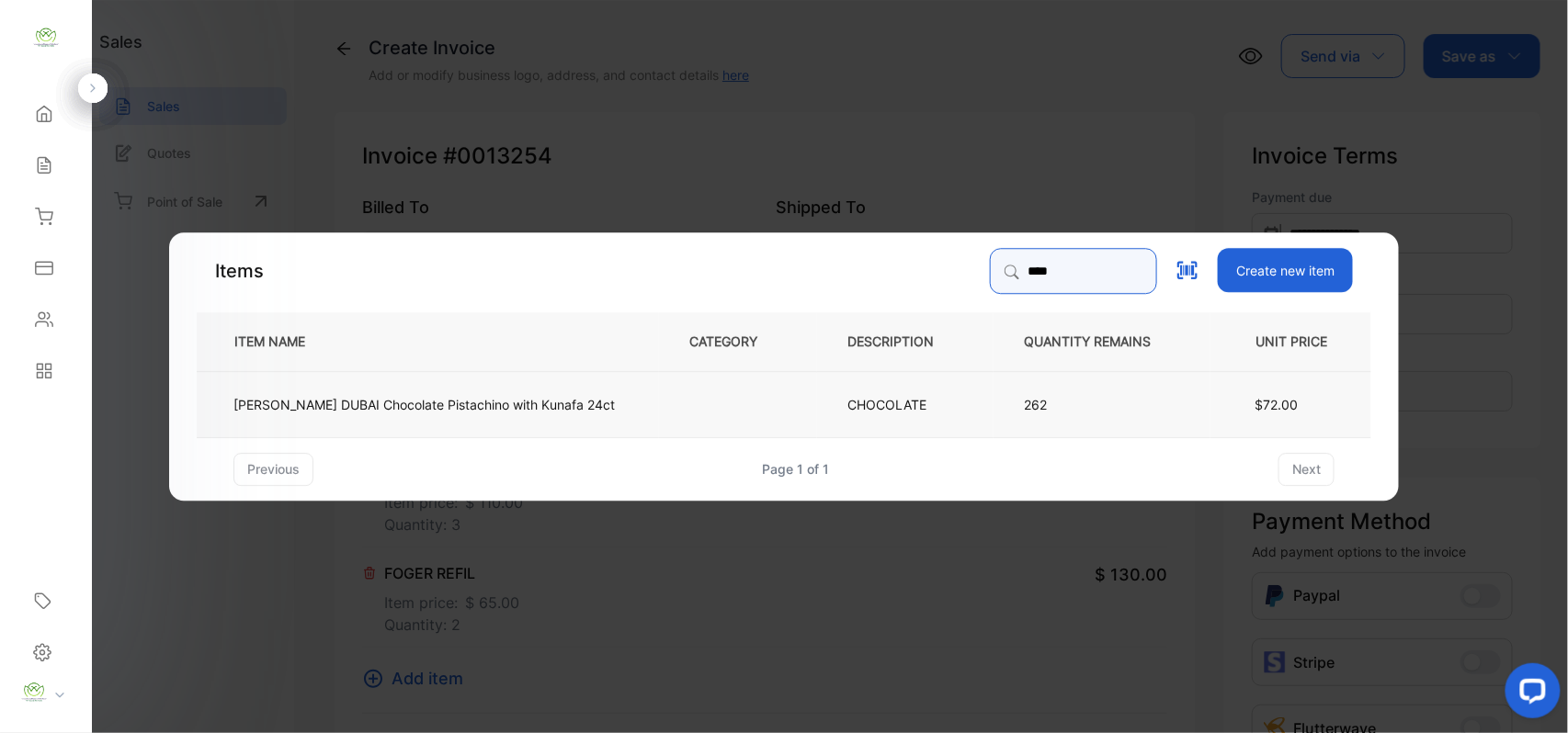
type input "****"
click at [489, 402] on p "[PERSON_NAME] DUBAI Chocolate Pistachino with Kunafa 24ct" at bounding box center [424, 404] width 381 height 19
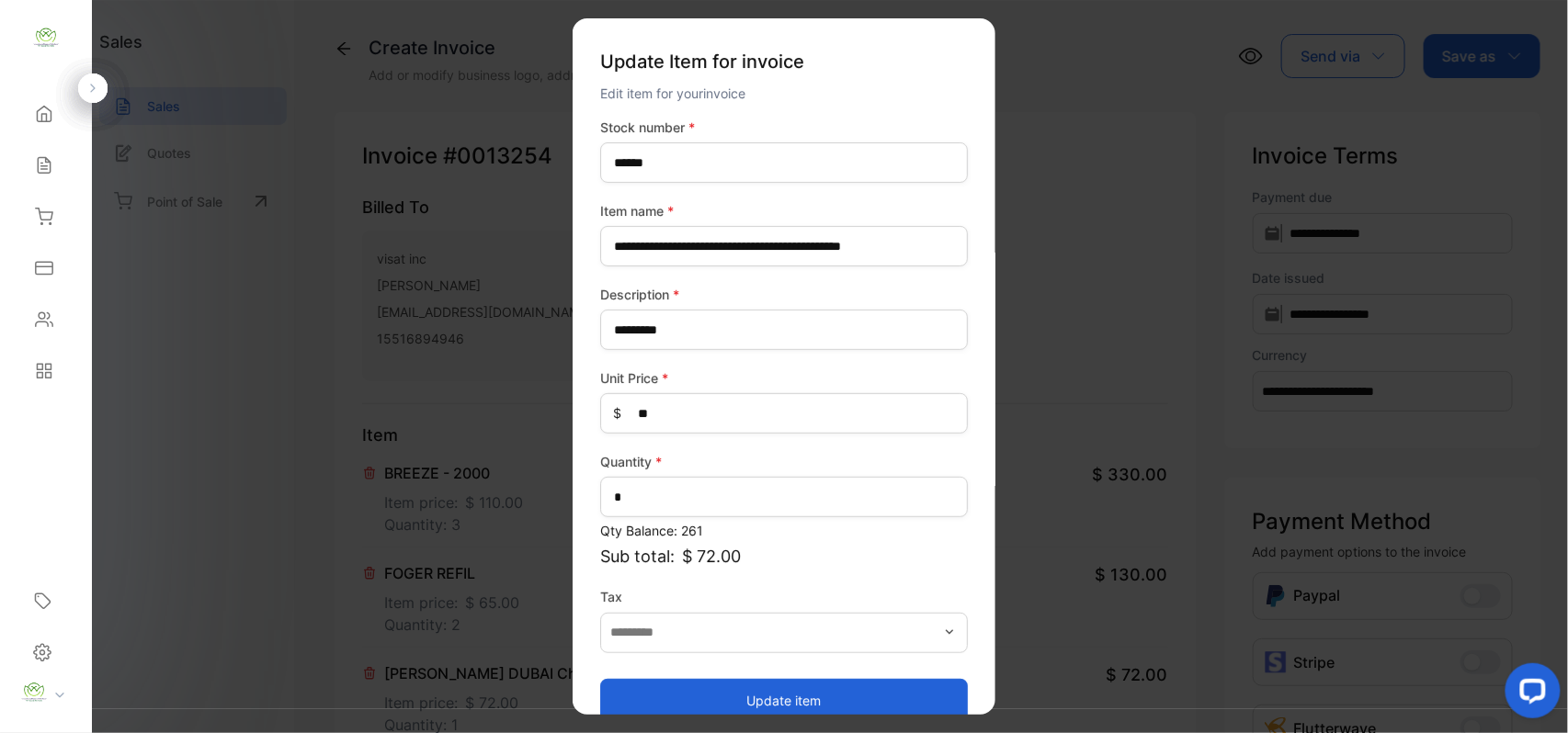
click at [692, 686] on button "Update item" at bounding box center [784, 700] width 368 height 45
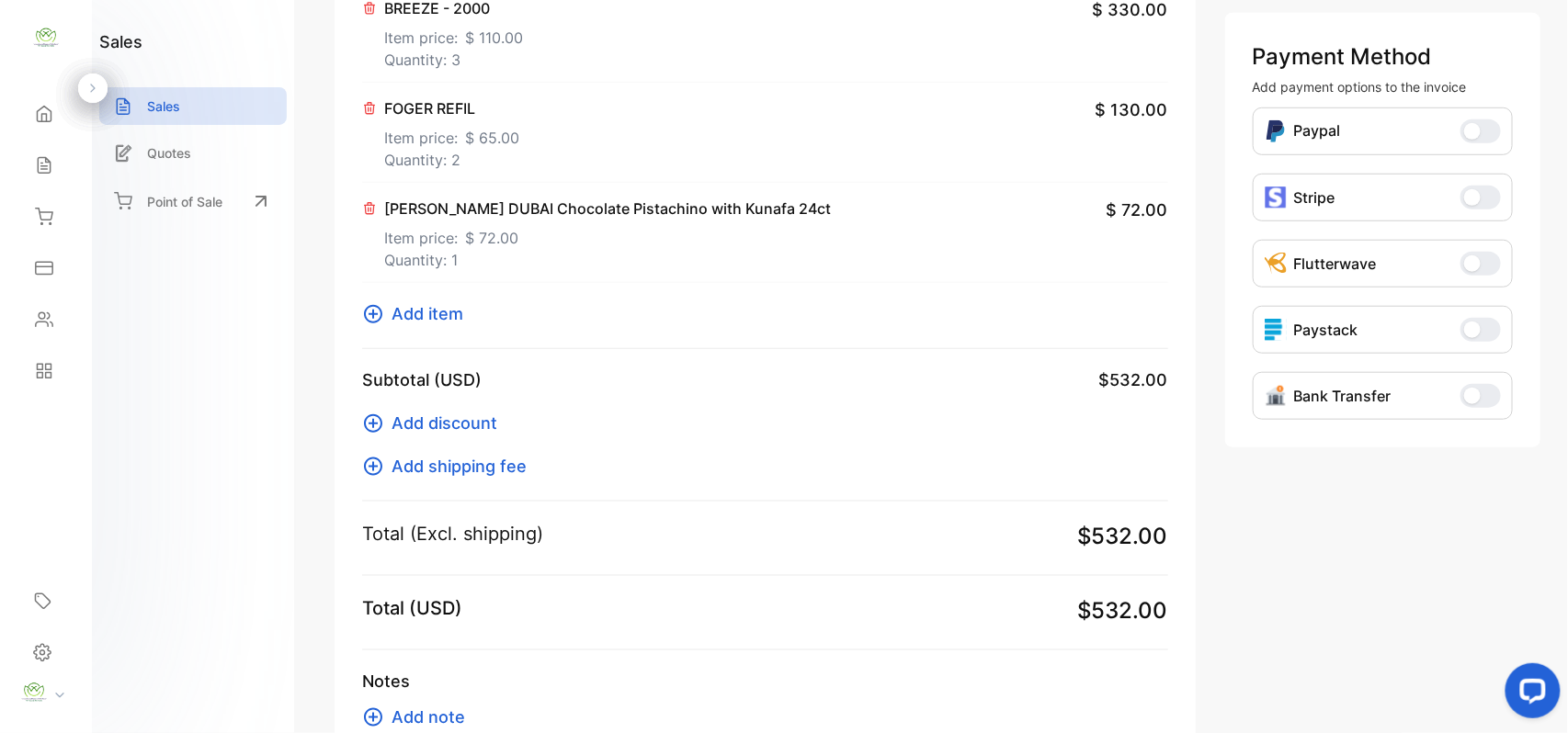
scroll to position [596, 0]
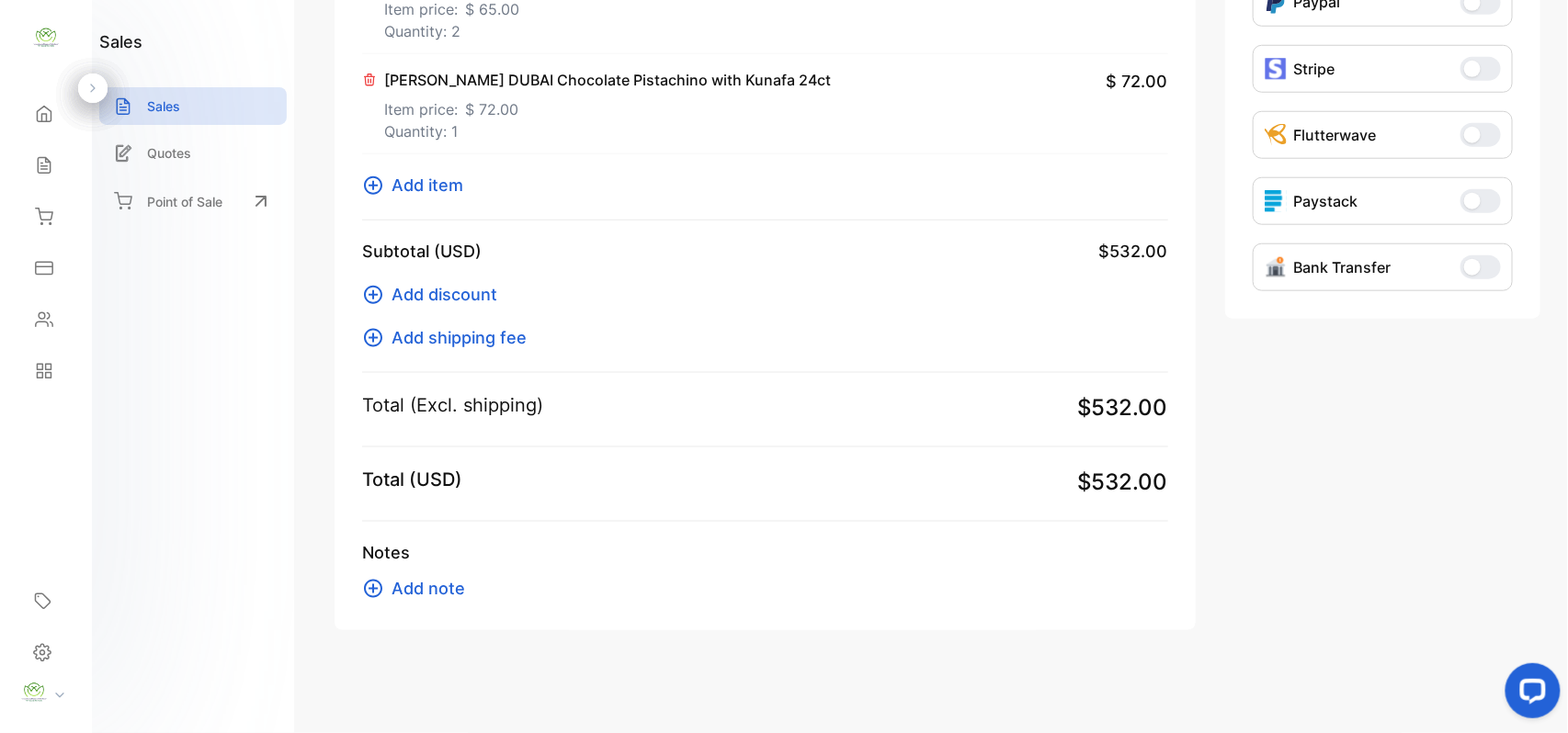
click at [423, 181] on span "Add item" at bounding box center [428, 185] width 72 height 25
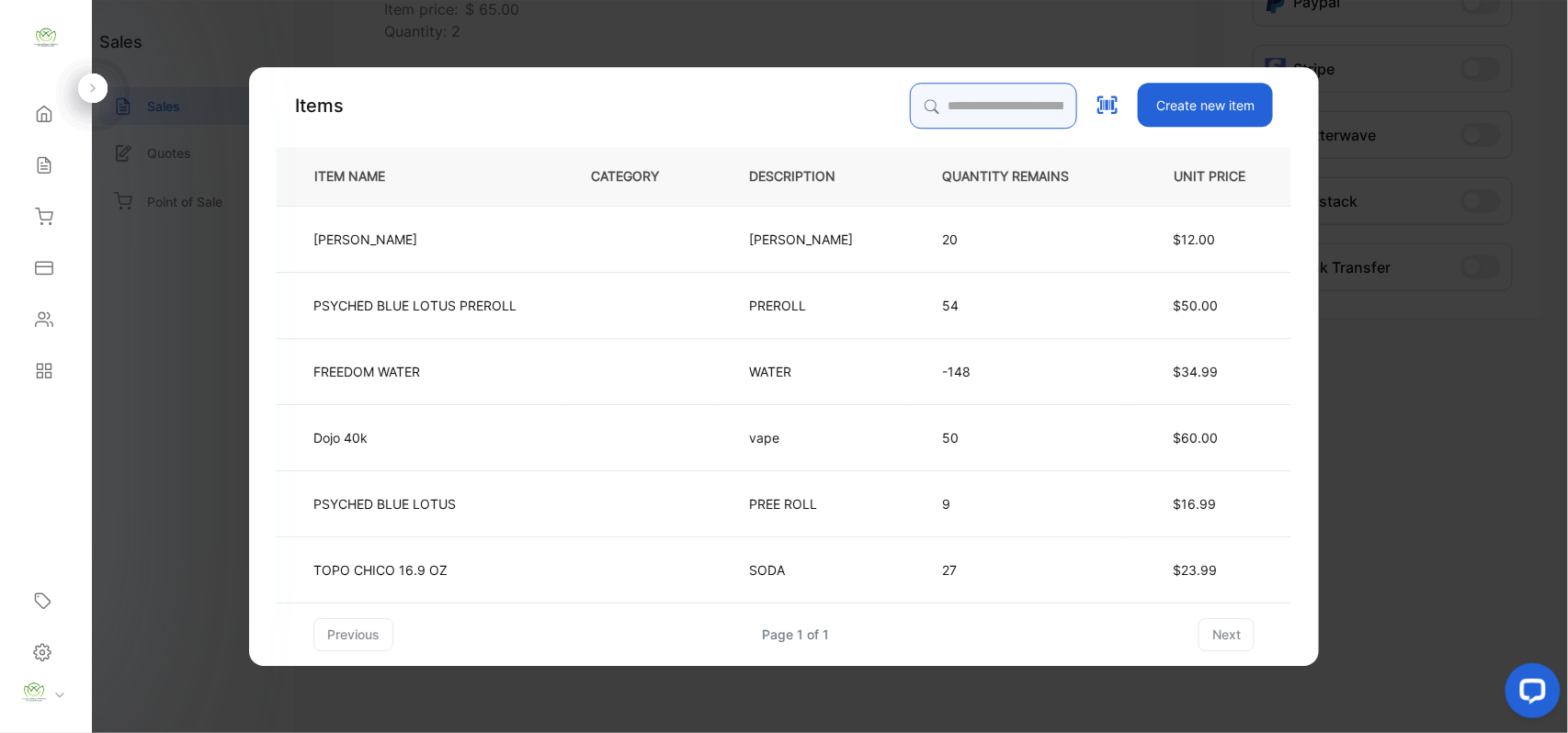
click at [923, 104] on input "search" at bounding box center [994, 105] width 167 height 46
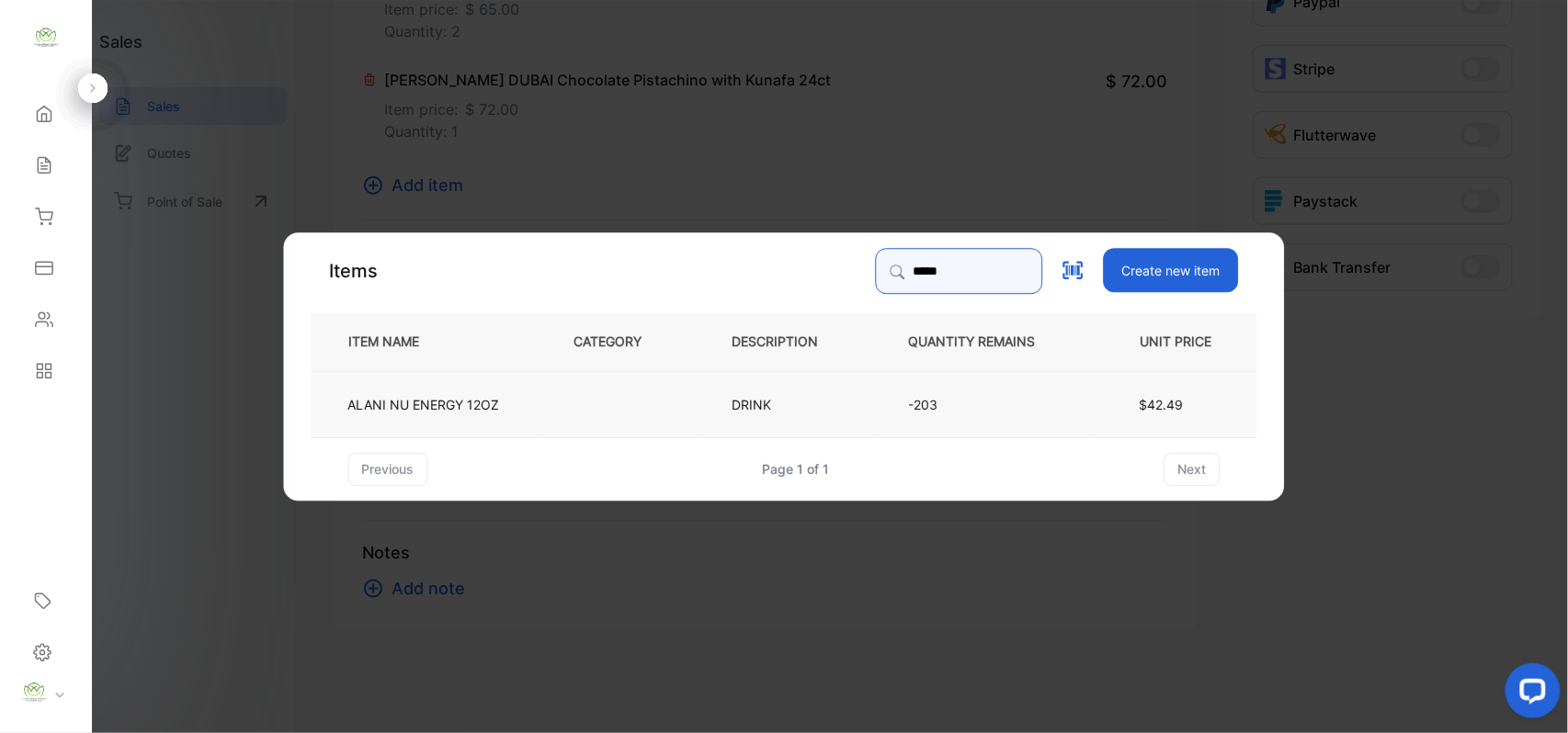
type input "*****"
click at [699, 410] on td at bounding box center [623, 404] width 158 height 66
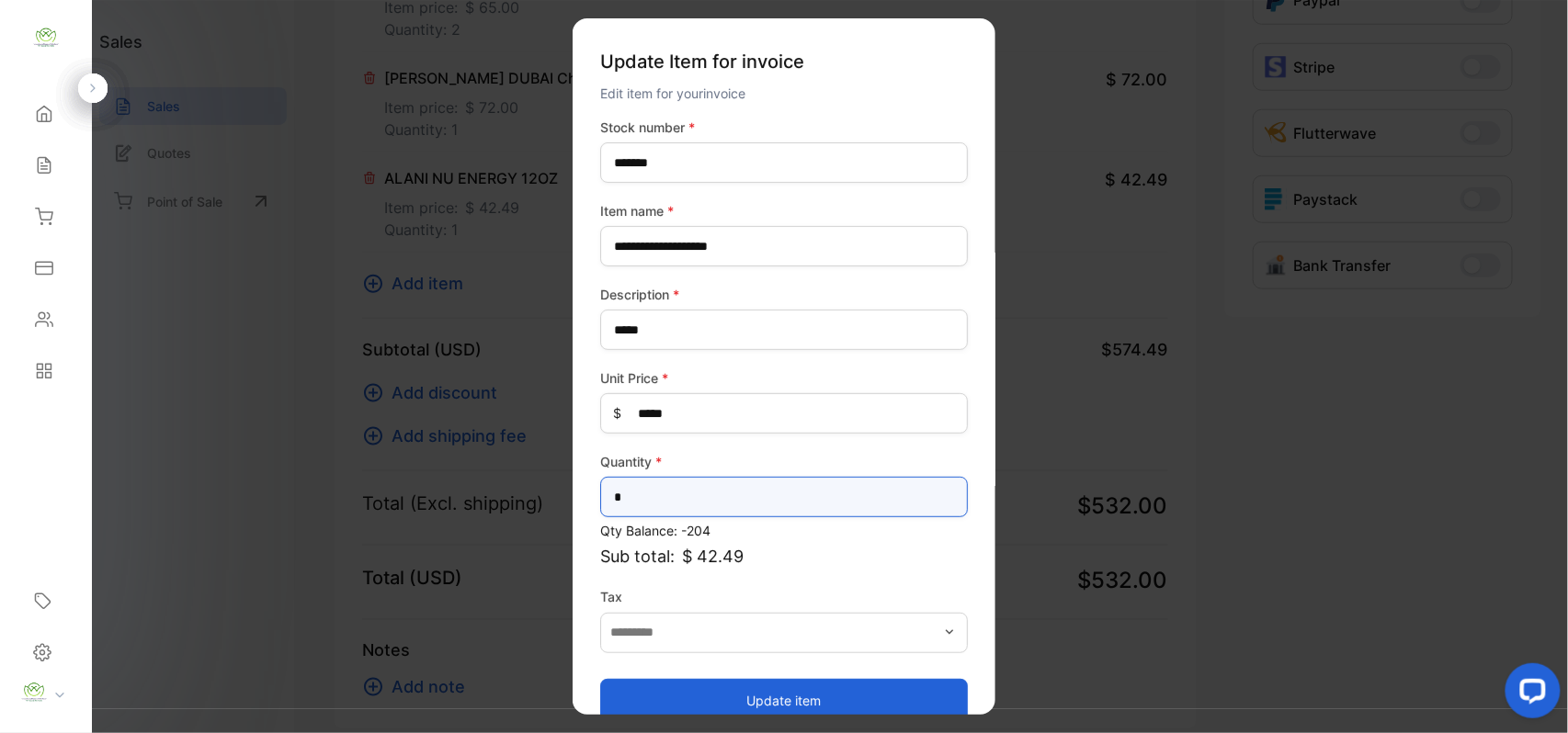
click at [744, 500] on input "*" at bounding box center [784, 497] width 368 height 41
type input "*"
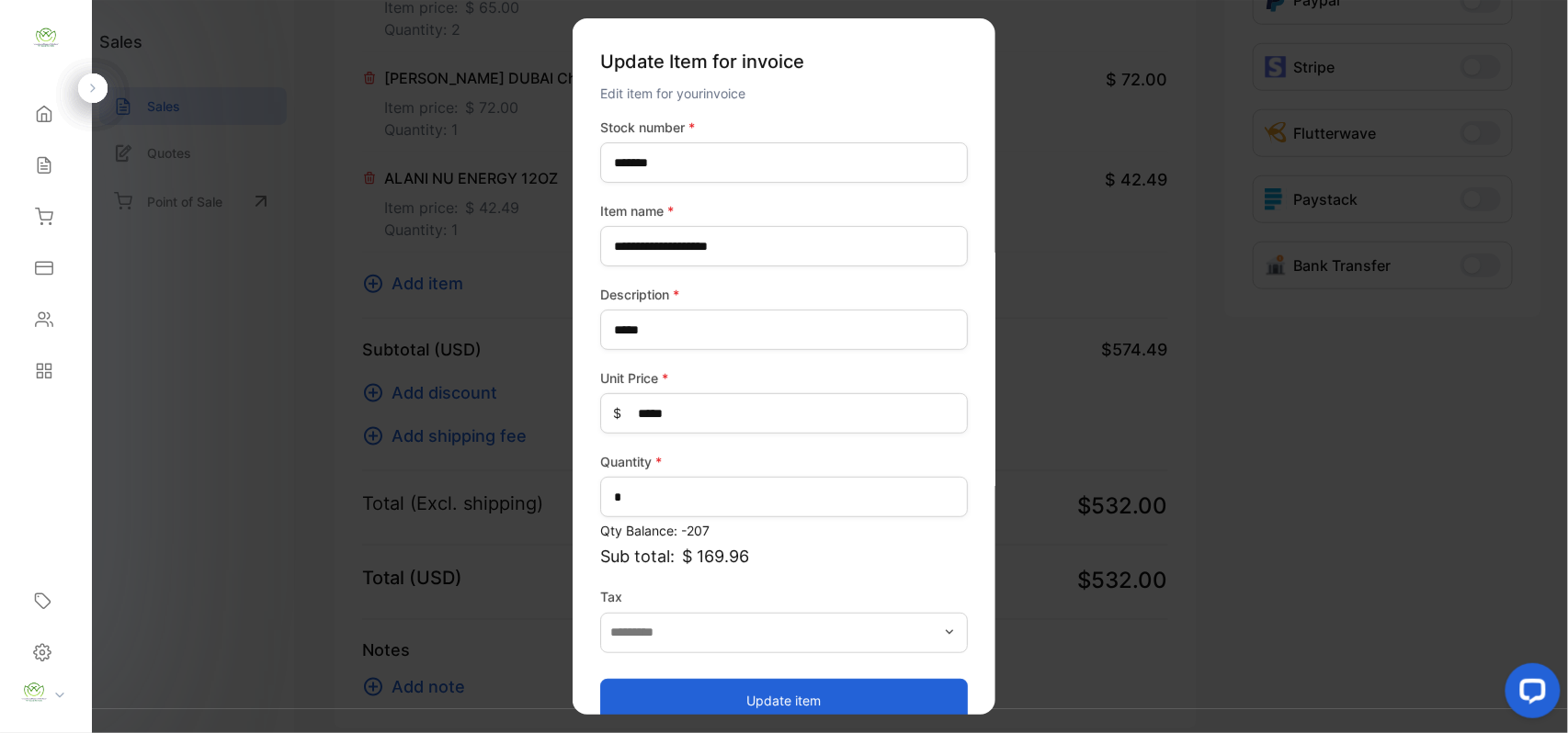
click at [793, 680] on button "Update item" at bounding box center [784, 700] width 368 height 45
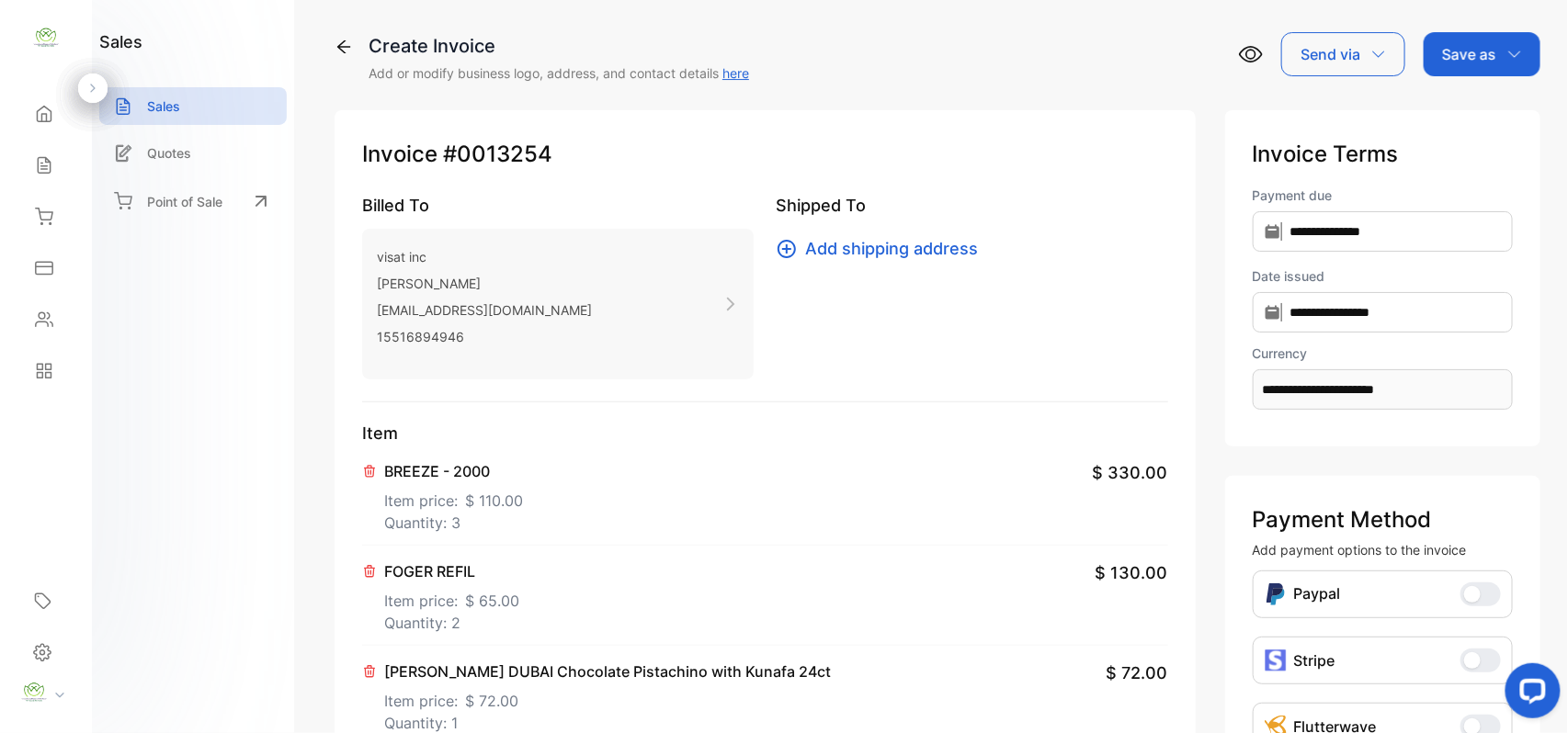
scroll to position [0, 0]
click at [1485, 48] on p "Save as" at bounding box center [1468, 55] width 54 height 22
click at [1486, 106] on div "Invoice" at bounding box center [1476, 117] width 105 height 37
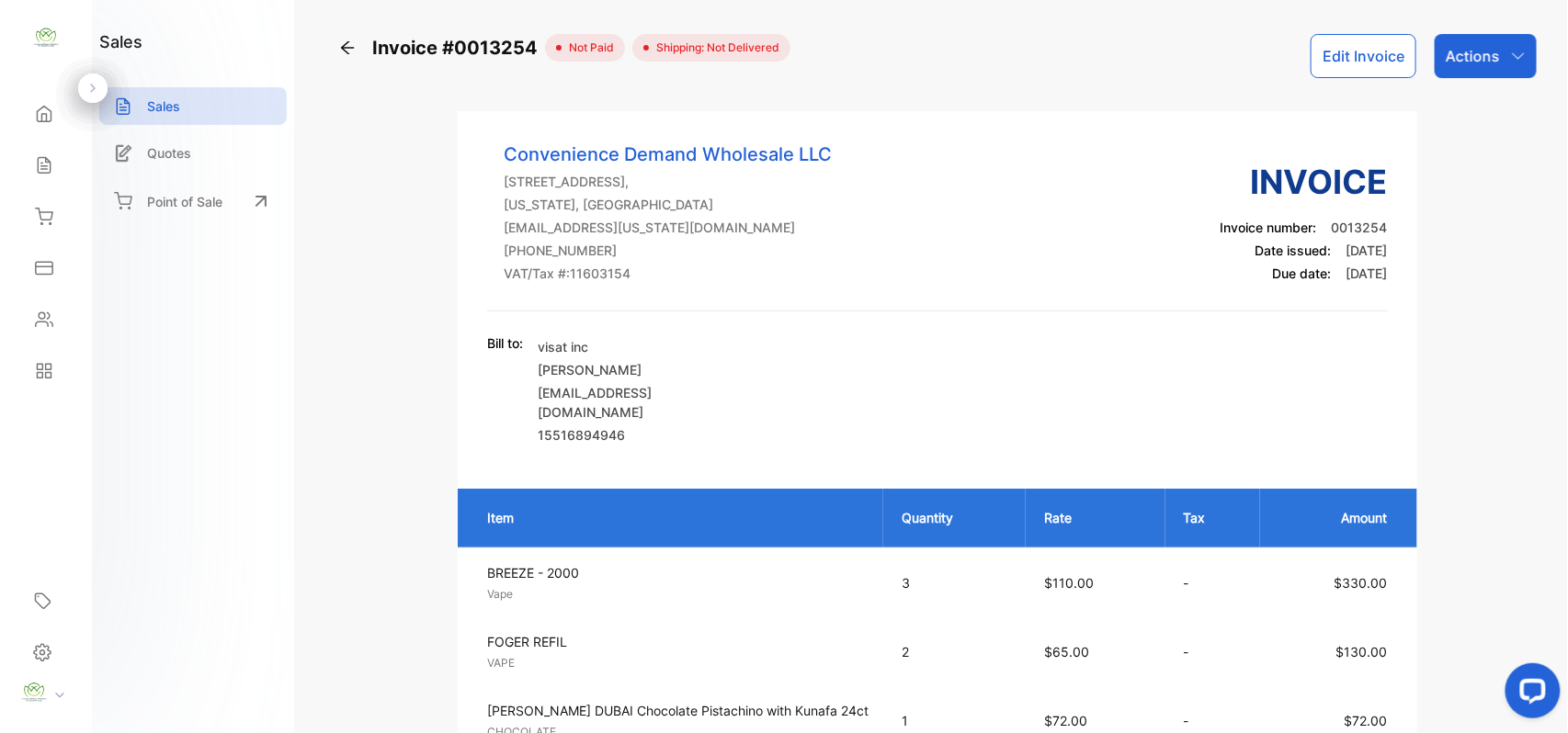
drag, startPoint x: 1467, startPoint y: 48, endPoint x: 1453, endPoint y: 77, distance: 32.2
click at [1471, 48] on p "Actions" at bounding box center [1472, 55] width 54 height 22
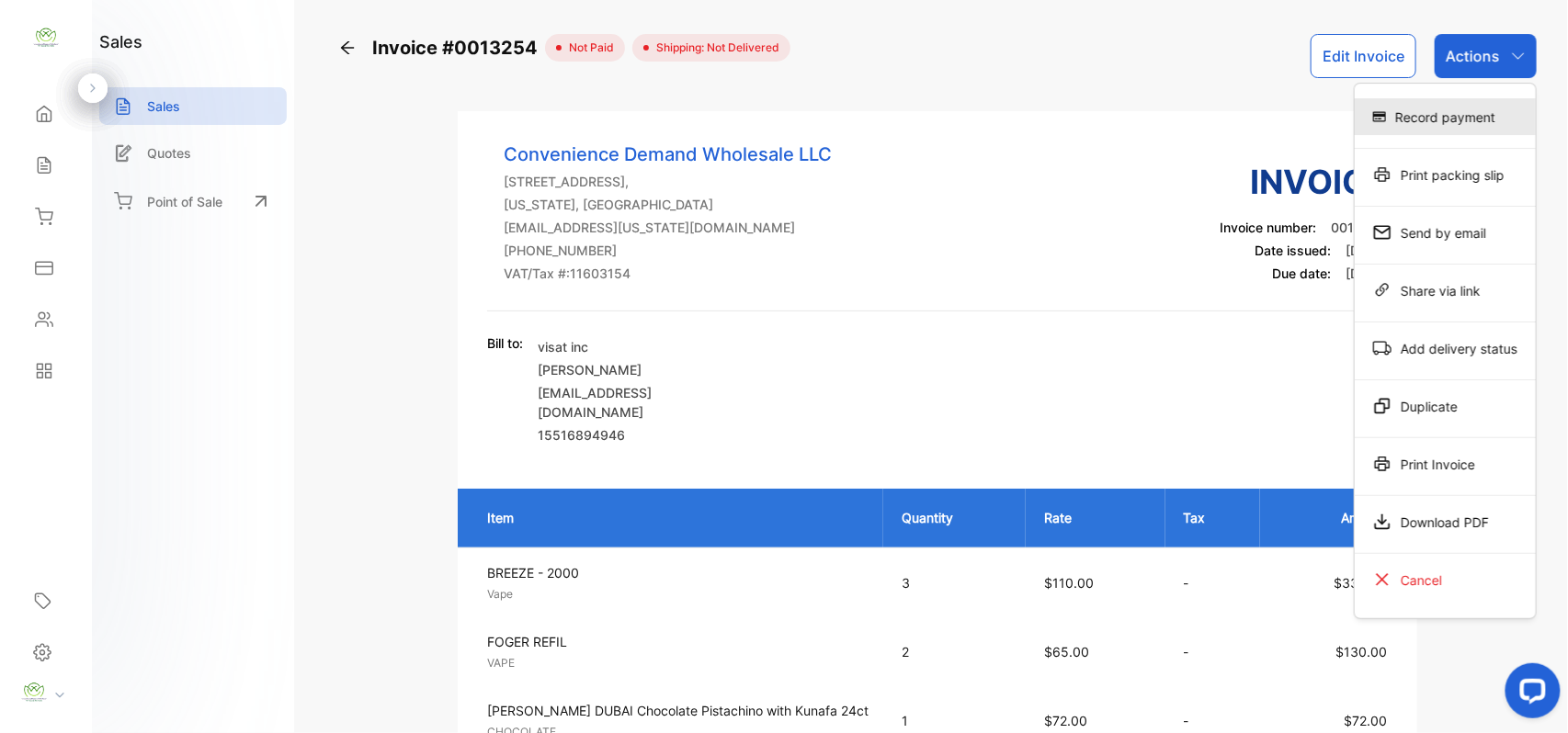
click at [1447, 111] on div "Record payment" at bounding box center [1445, 117] width 181 height 37
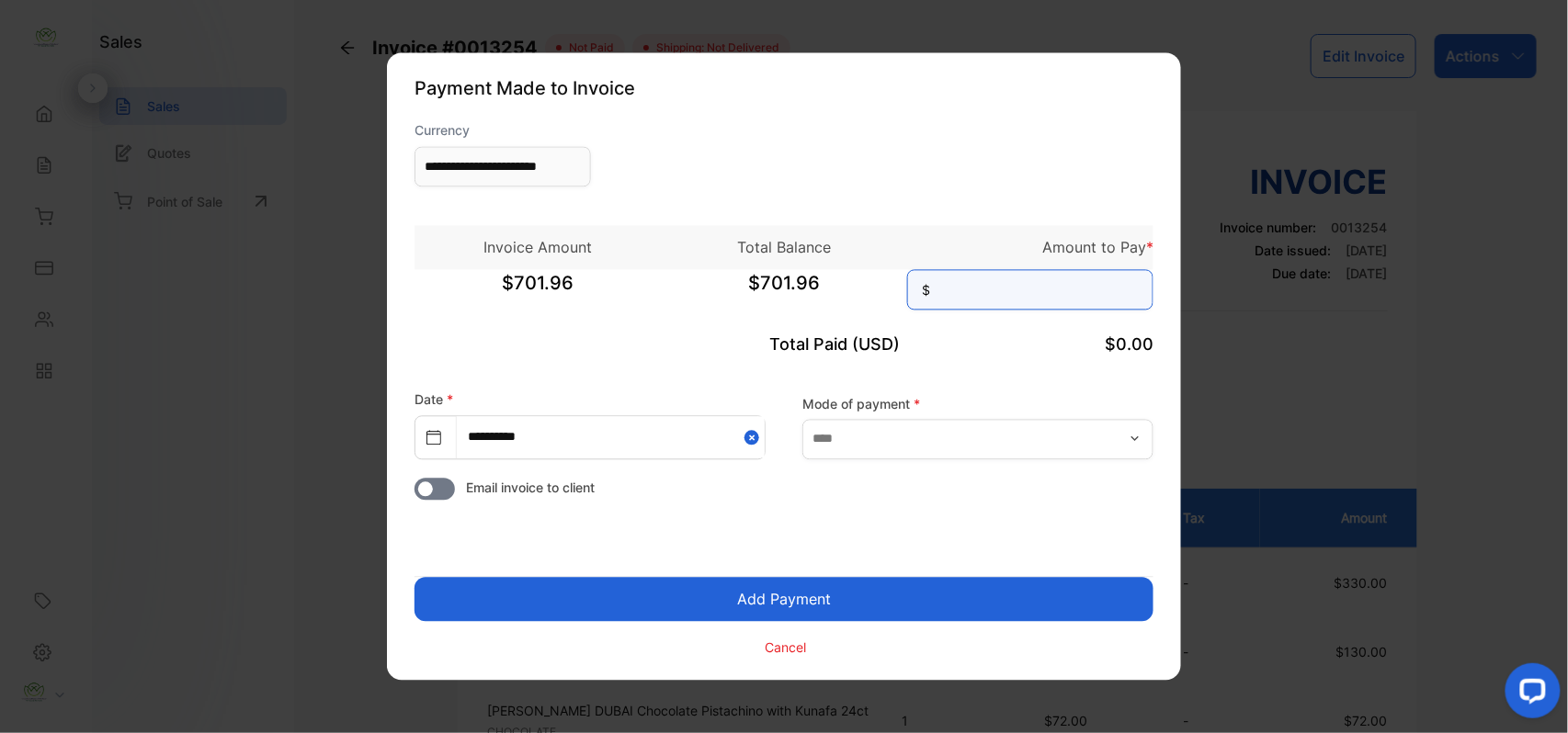
drag, startPoint x: 1064, startPoint y: 287, endPoint x: 1061, endPoint y: 302, distance: 15.3
click at [1061, 302] on input at bounding box center [1030, 290] width 246 height 41
type input "******"
click at [917, 608] on button "Add Payment" at bounding box center [783, 600] width 738 height 45
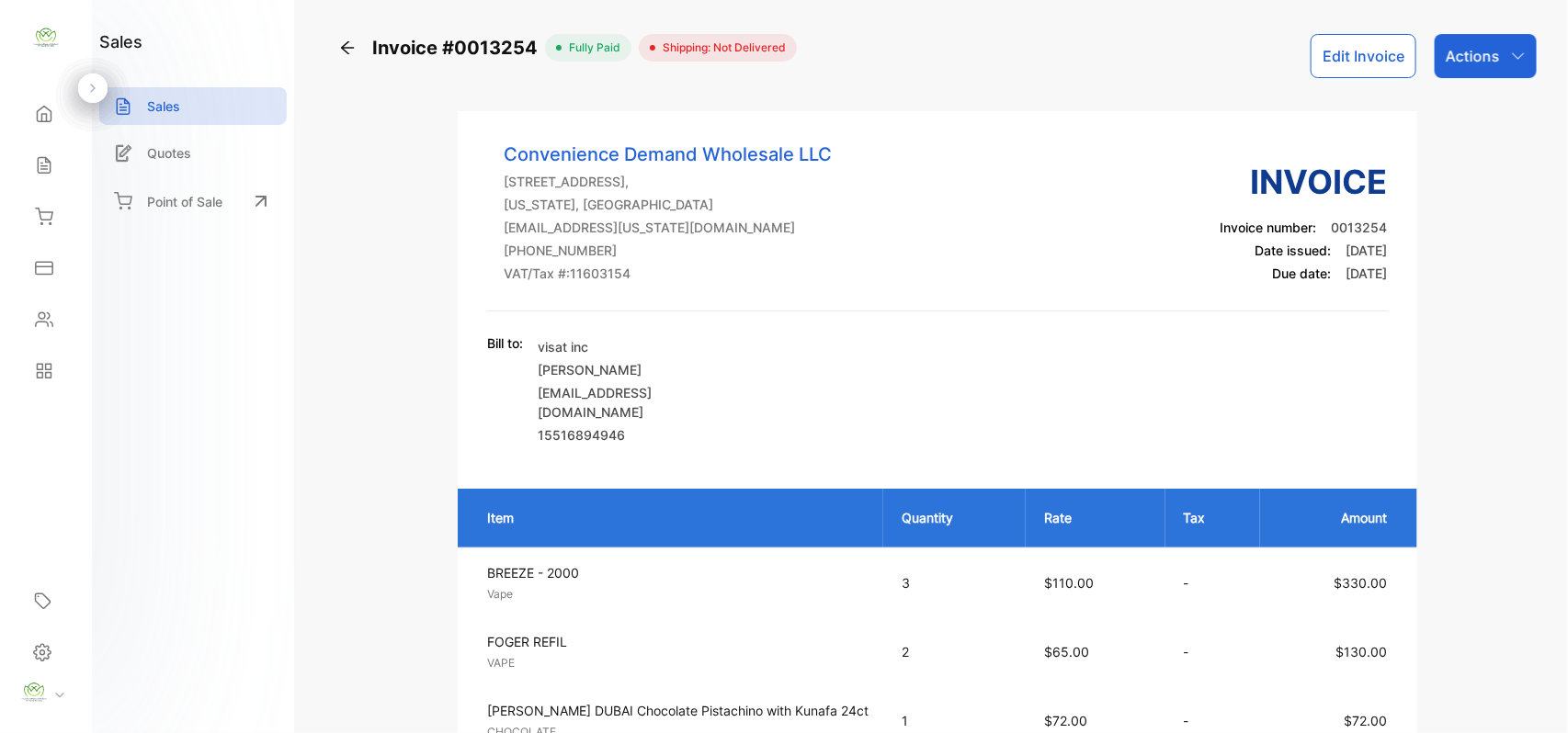
click at [1482, 67] on div "Actions" at bounding box center [1486, 56] width 102 height 45
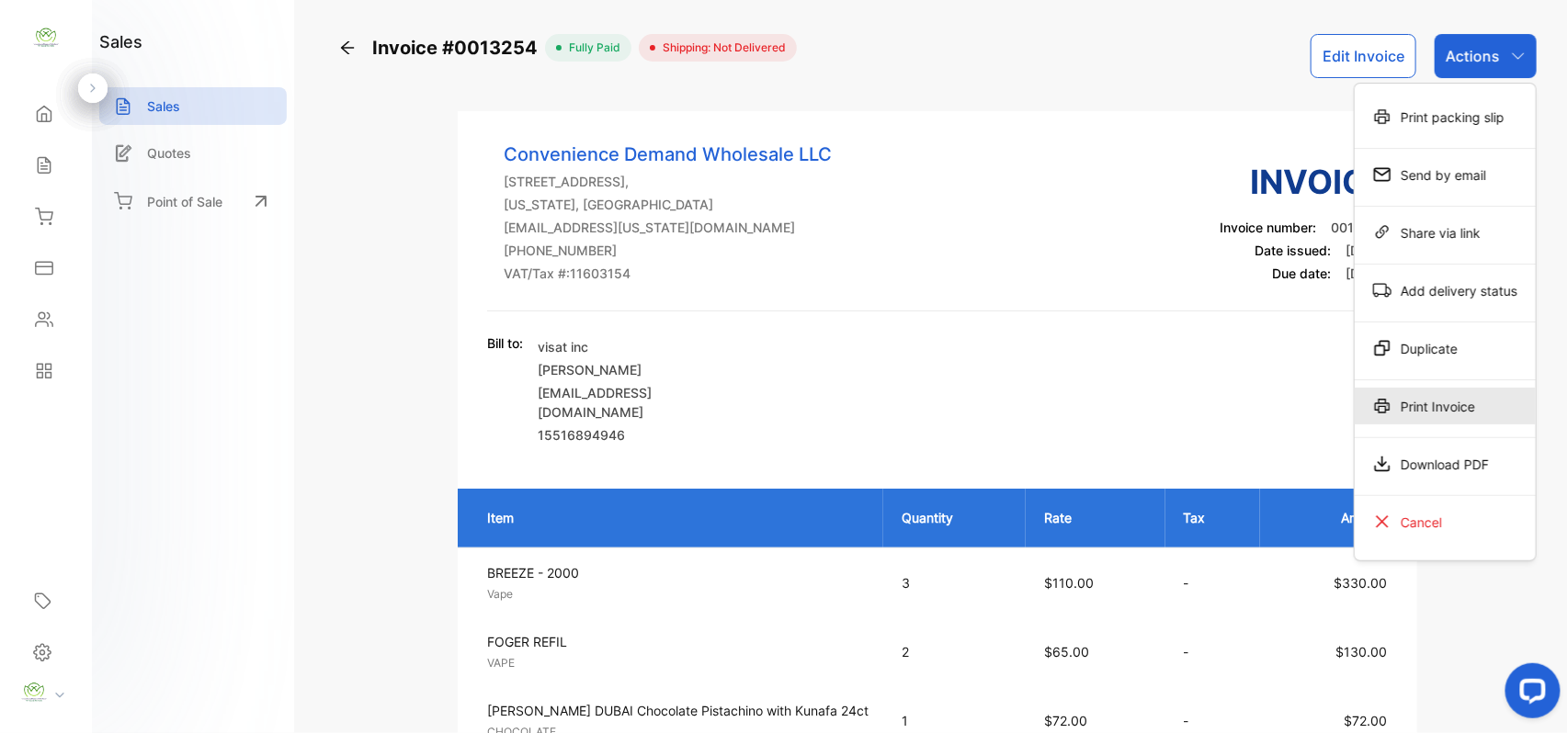
click at [1457, 402] on div "Print Invoice" at bounding box center [1445, 406] width 181 height 37
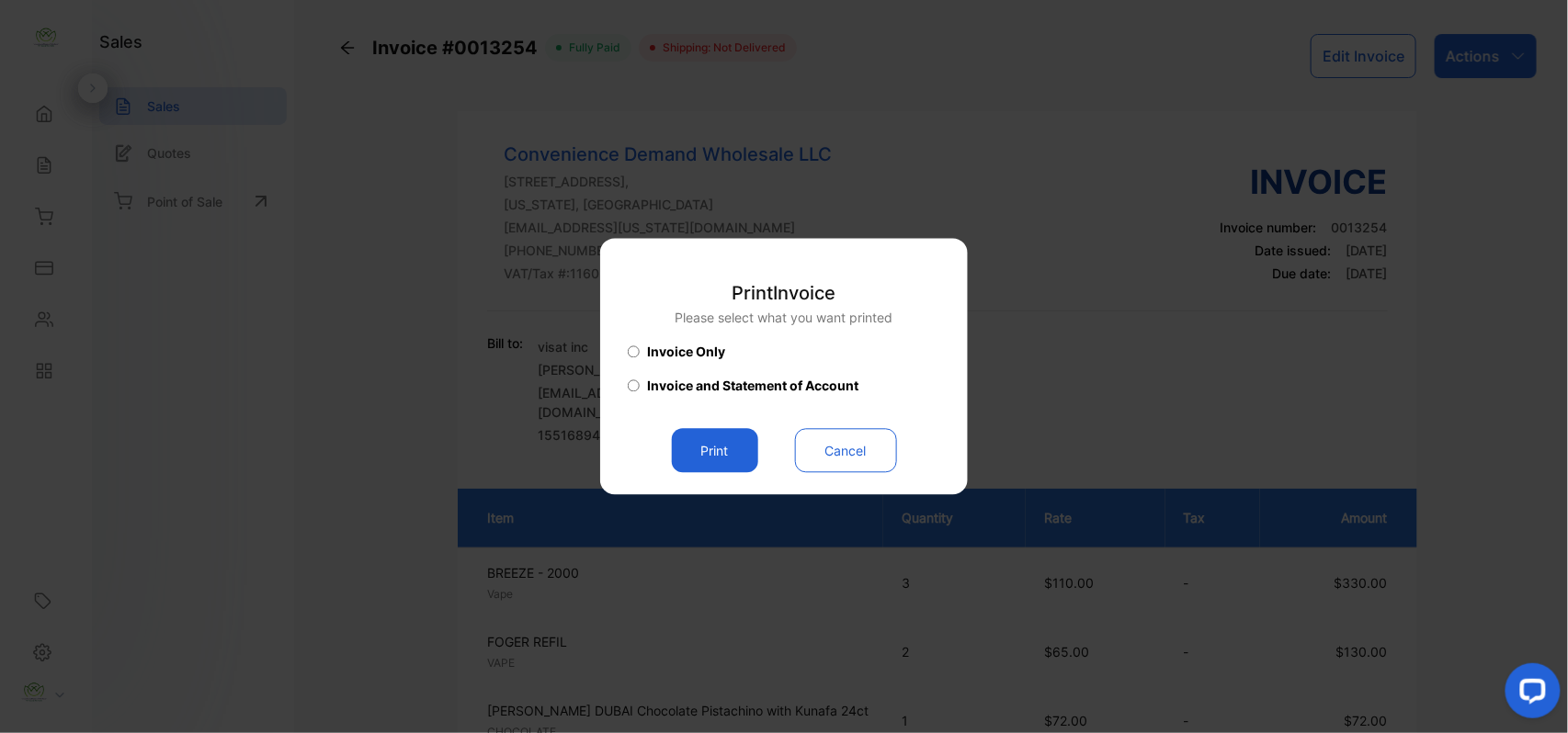
click at [722, 445] on button "Print" at bounding box center [715, 451] width 86 height 45
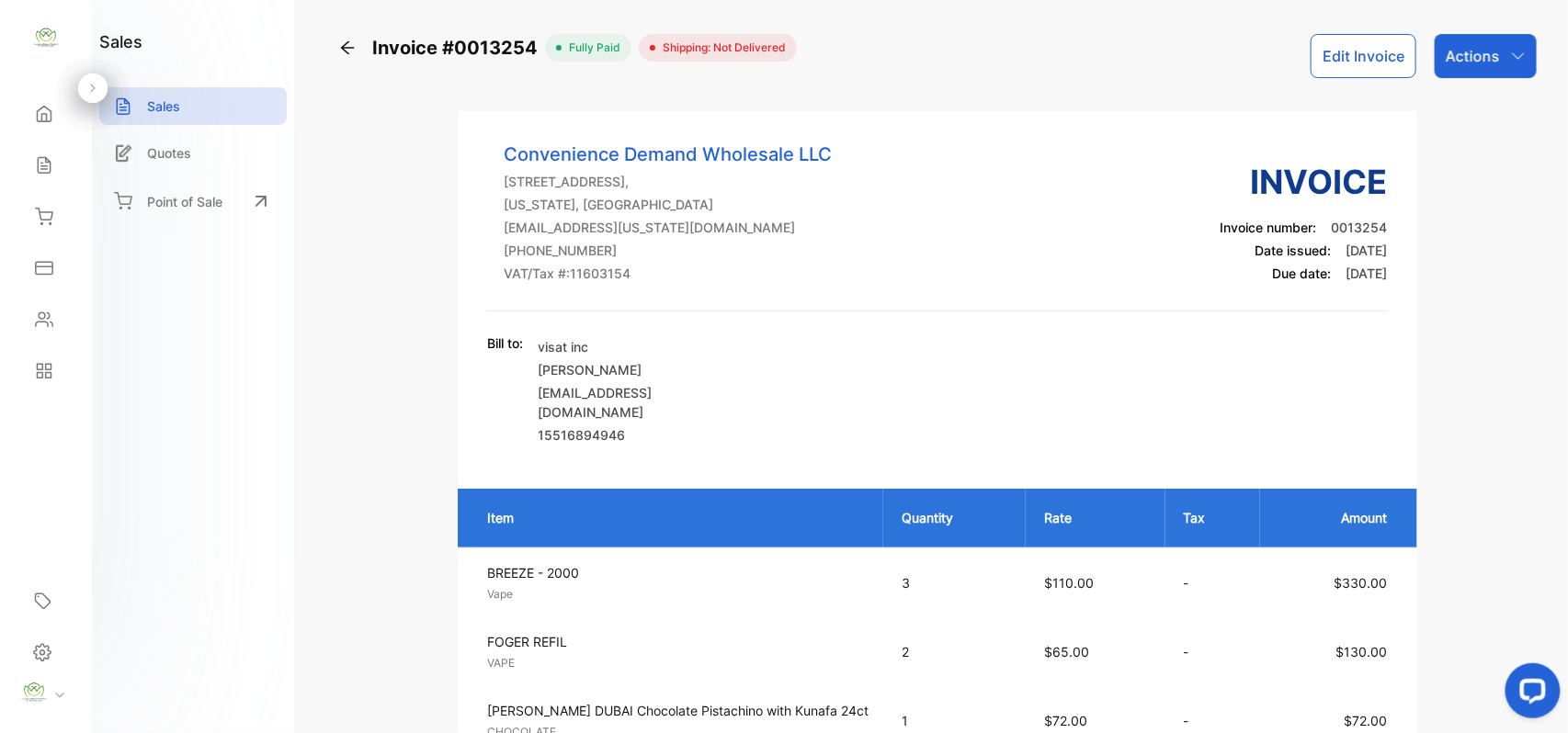
click at [38, 165] on icon at bounding box center [44, 165] width 18 height 18
